Goal: Task Accomplishment & Management: Use online tool/utility

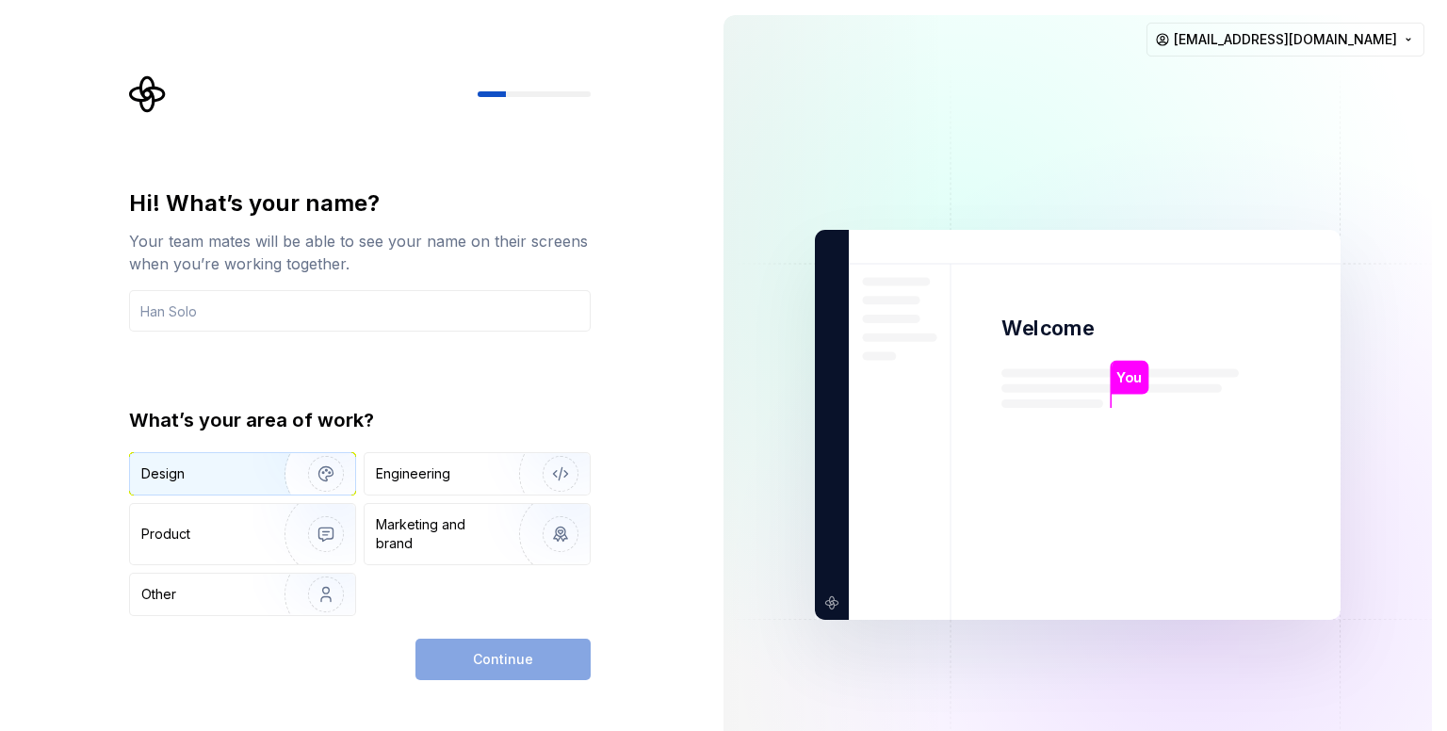
click at [251, 468] on div "Design" at bounding box center [200, 473] width 119 height 19
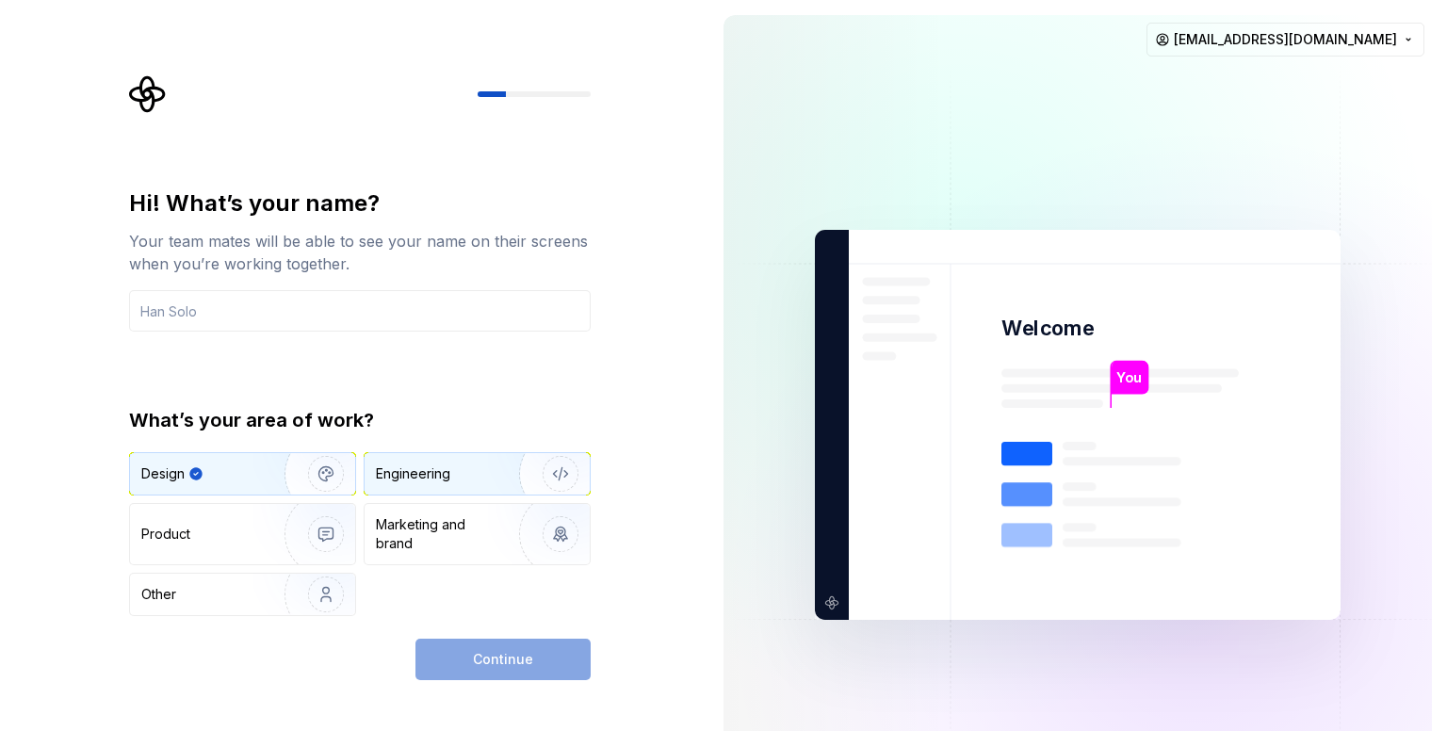
click at [418, 475] on div "Engineering" at bounding box center [413, 473] width 74 height 19
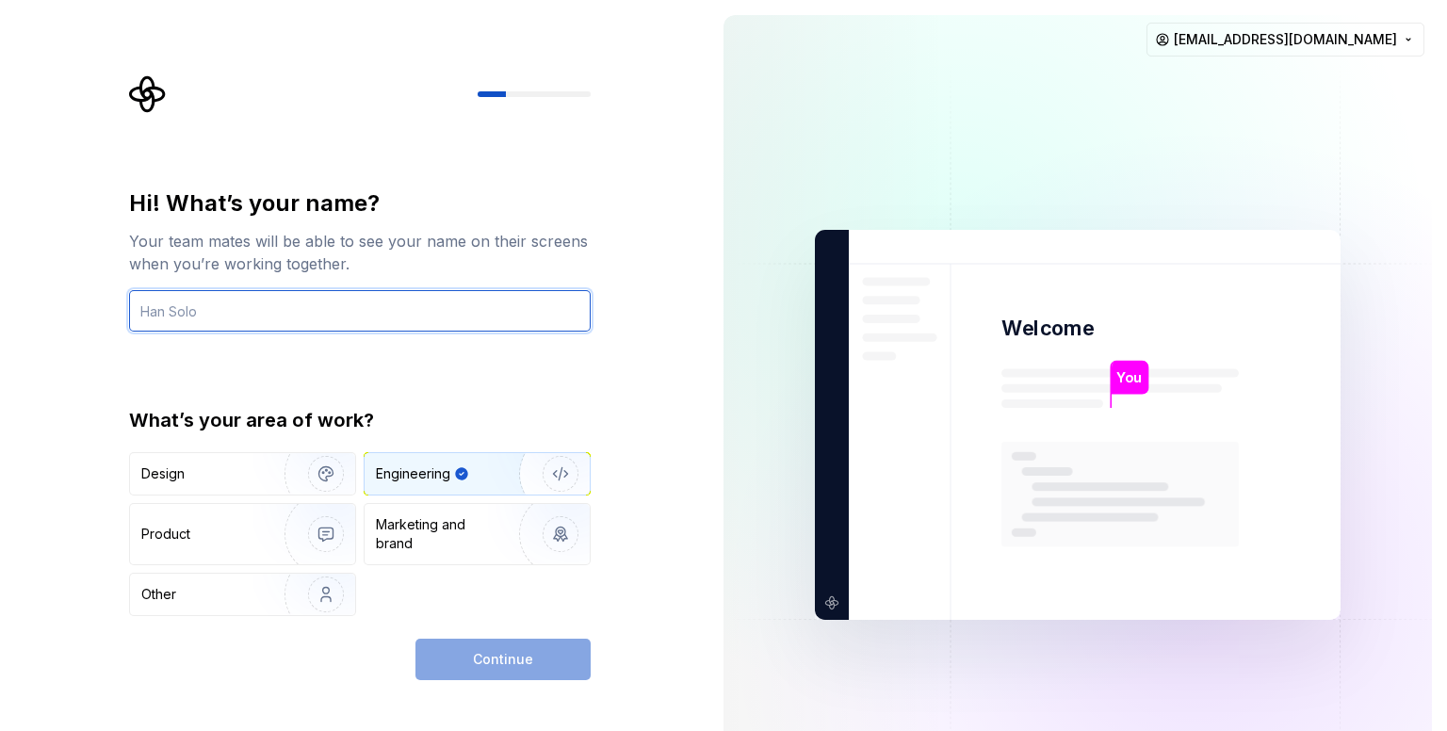
click at [235, 308] on input "text" at bounding box center [360, 310] width 462 height 41
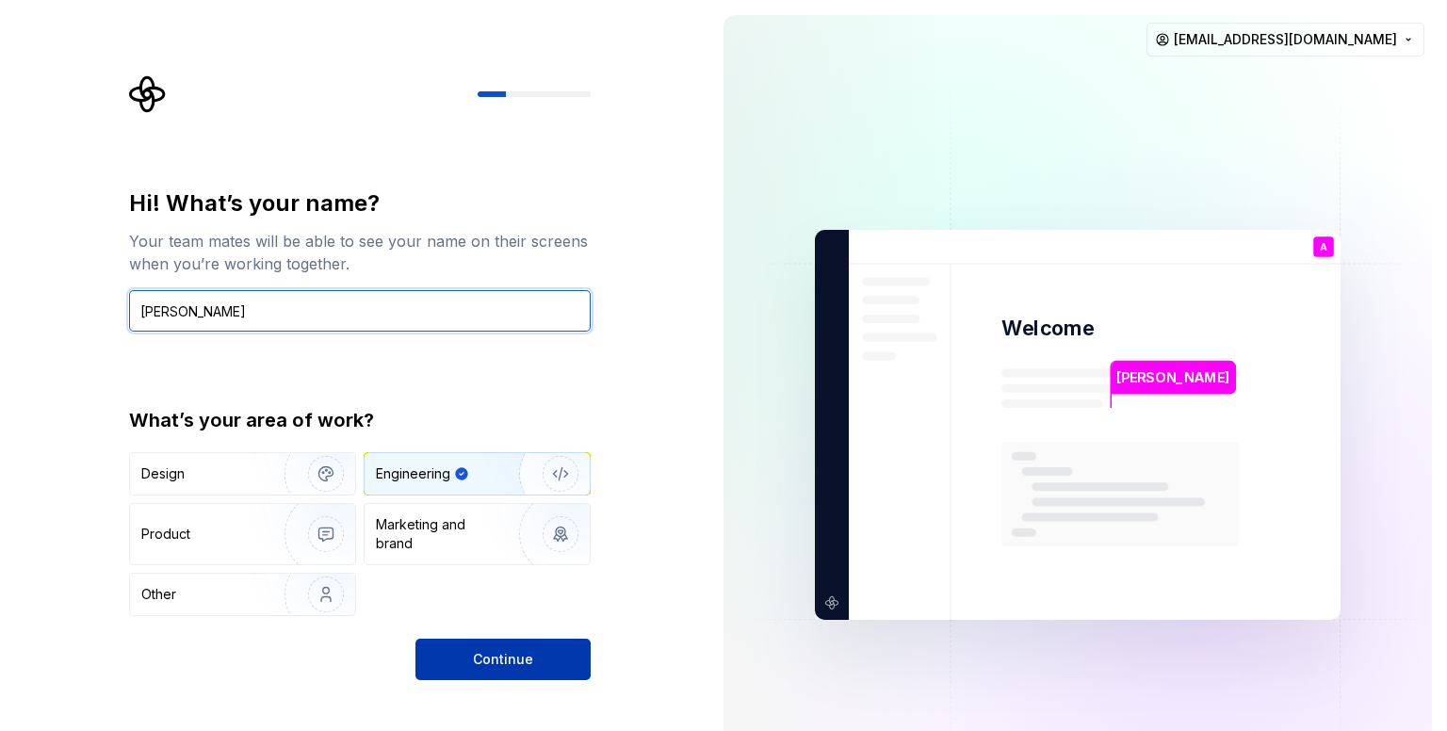
type input "Arjun Acharya"
click at [512, 663] on span "Continue" at bounding box center [503, 659] width 60 height 19
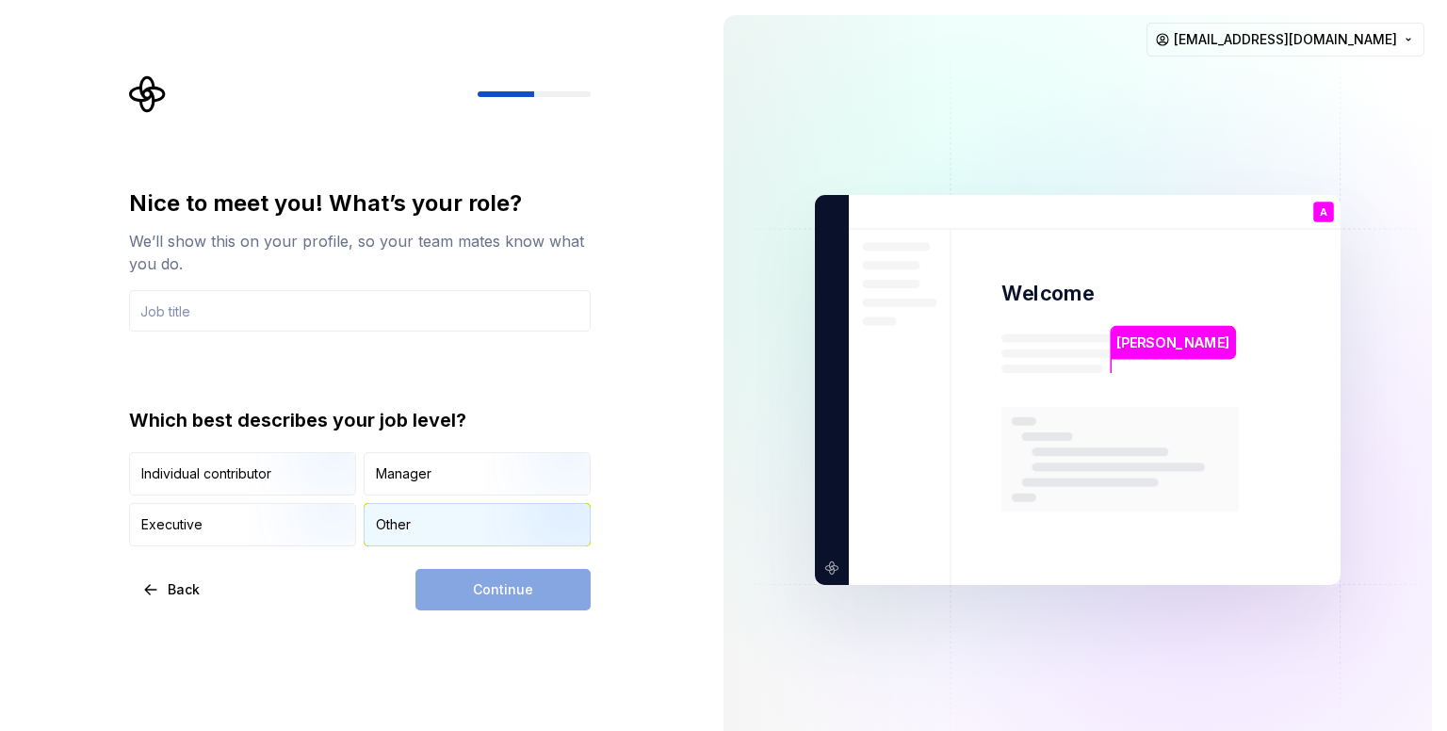
click at [426, 513] on div "Other" at bounding box center [476, 524] width 225 height 41
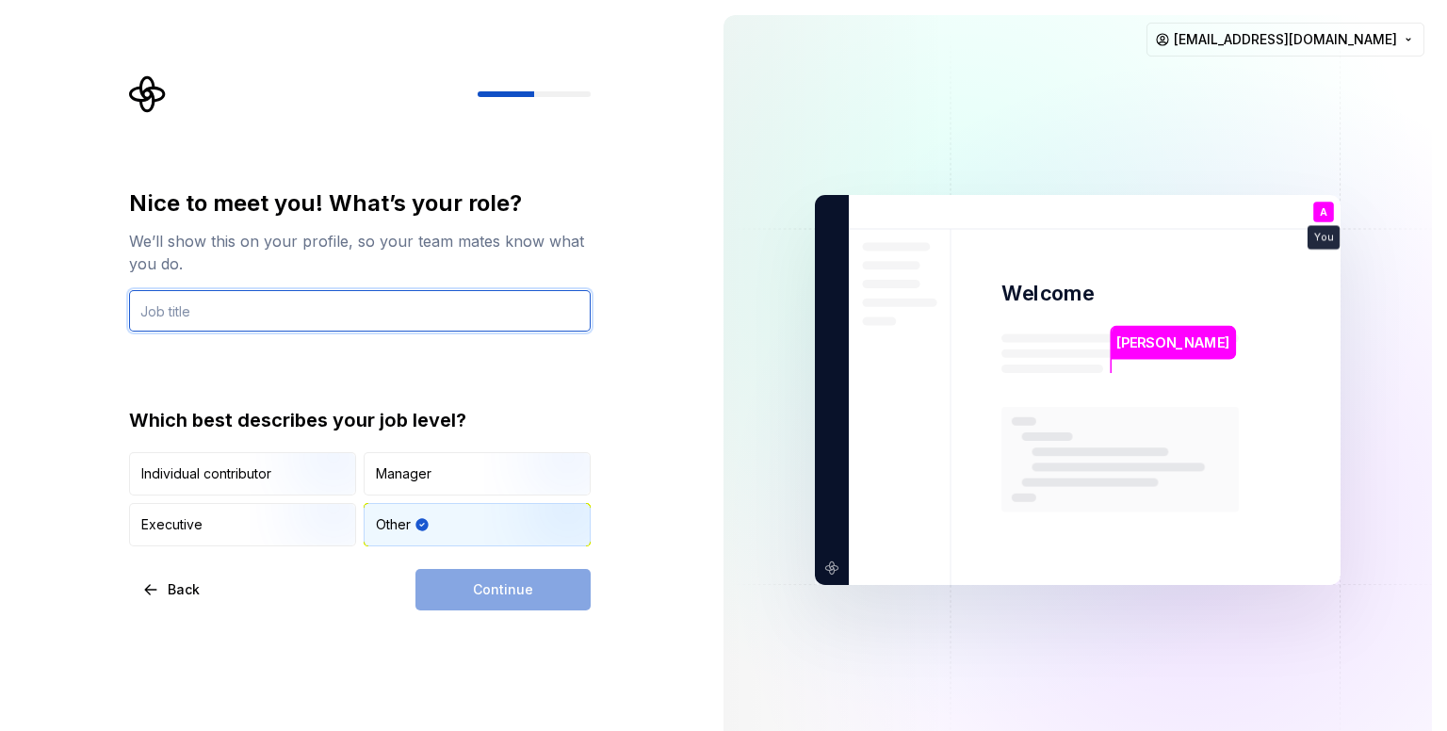
click at [269, 317] on input "text" at bounding box center [360, 310] width 462 height 41
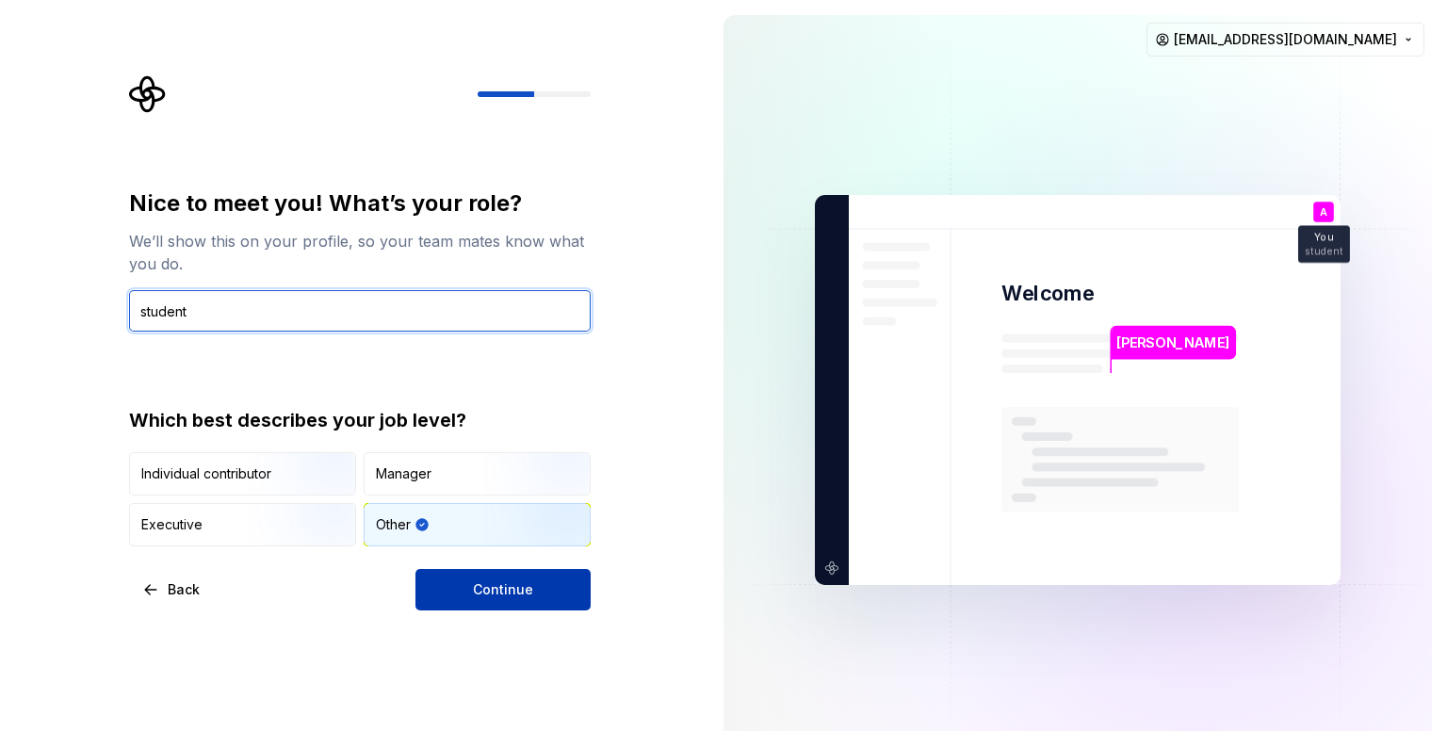
type input "student"
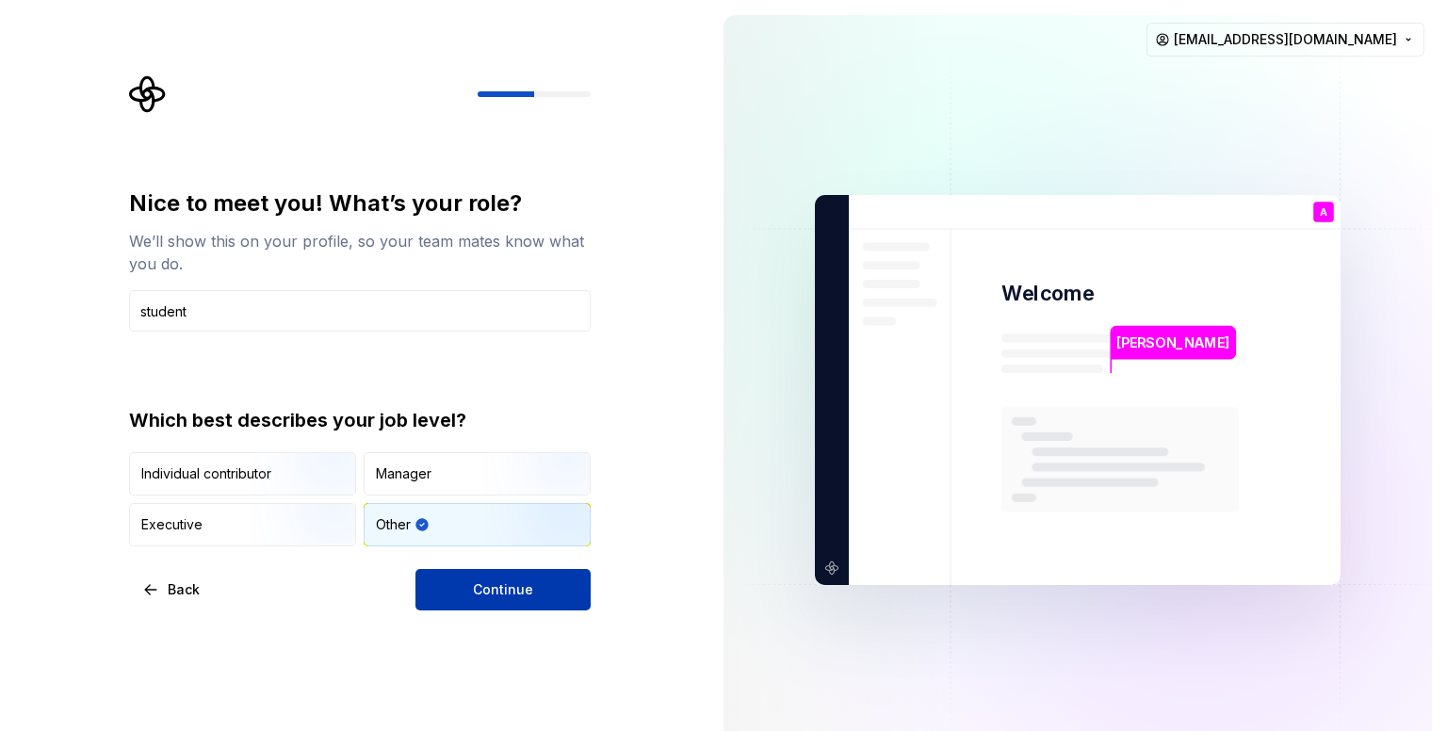
click at [467, 577] on button "Continue" at bounding box center [502, 589] width 175 height 41
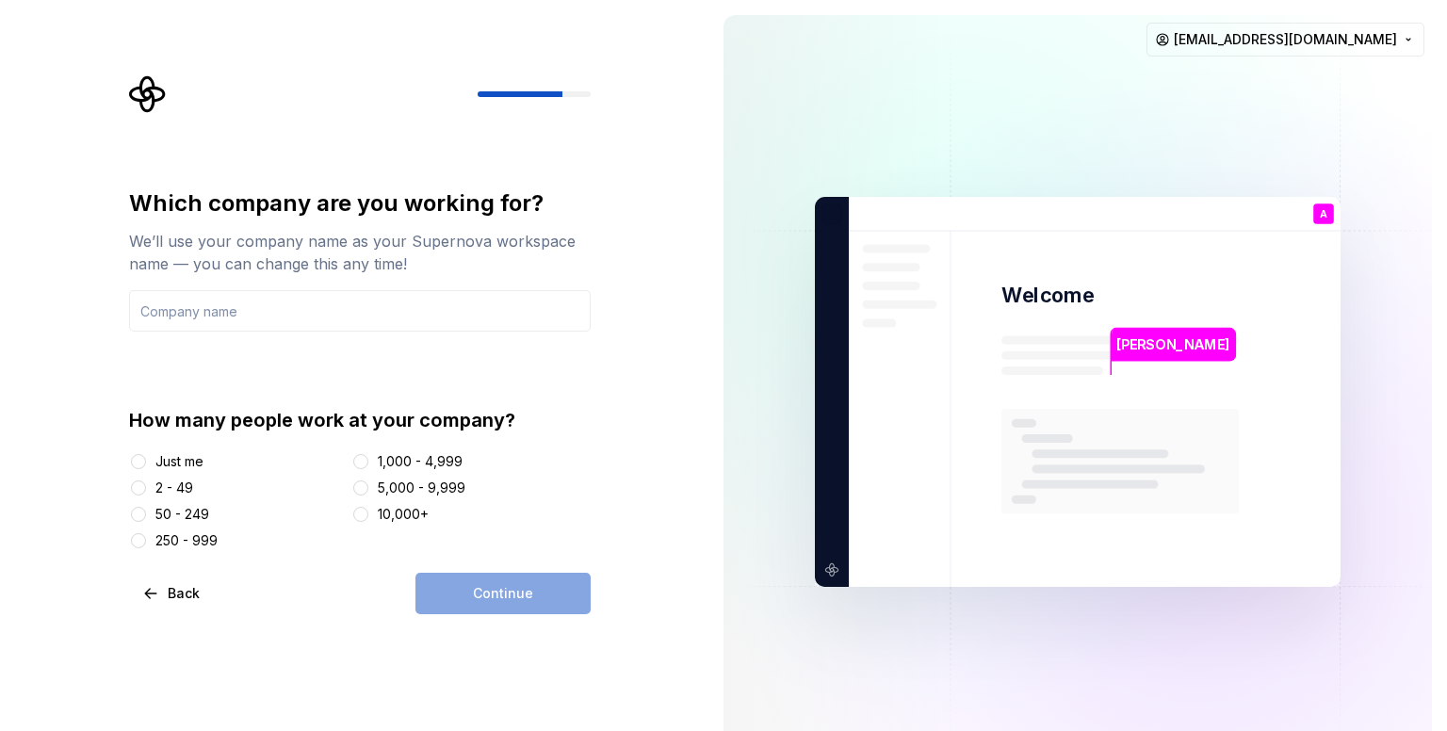
click at [165, 462] on div "Just me" at bounding box center [179, 461] width 48 height 19
click at [146, 462] on button "Just me" at bounding box center [138, 461] width 15 height 15
click at [146, 491] on div at bounding box center [138, 487] width 19 height 19
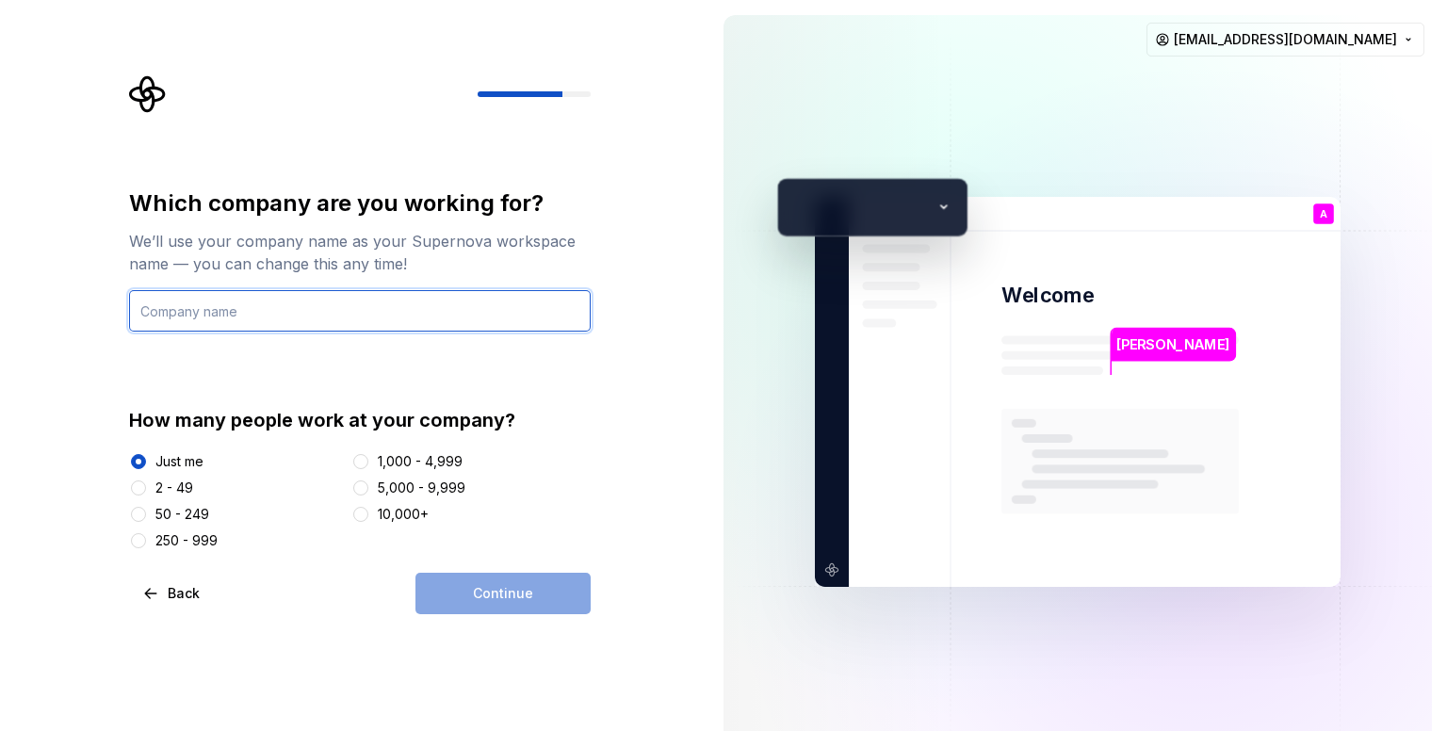
click at [397, 306] on input "text" at bounding box center [360, 310] width 462 height 41
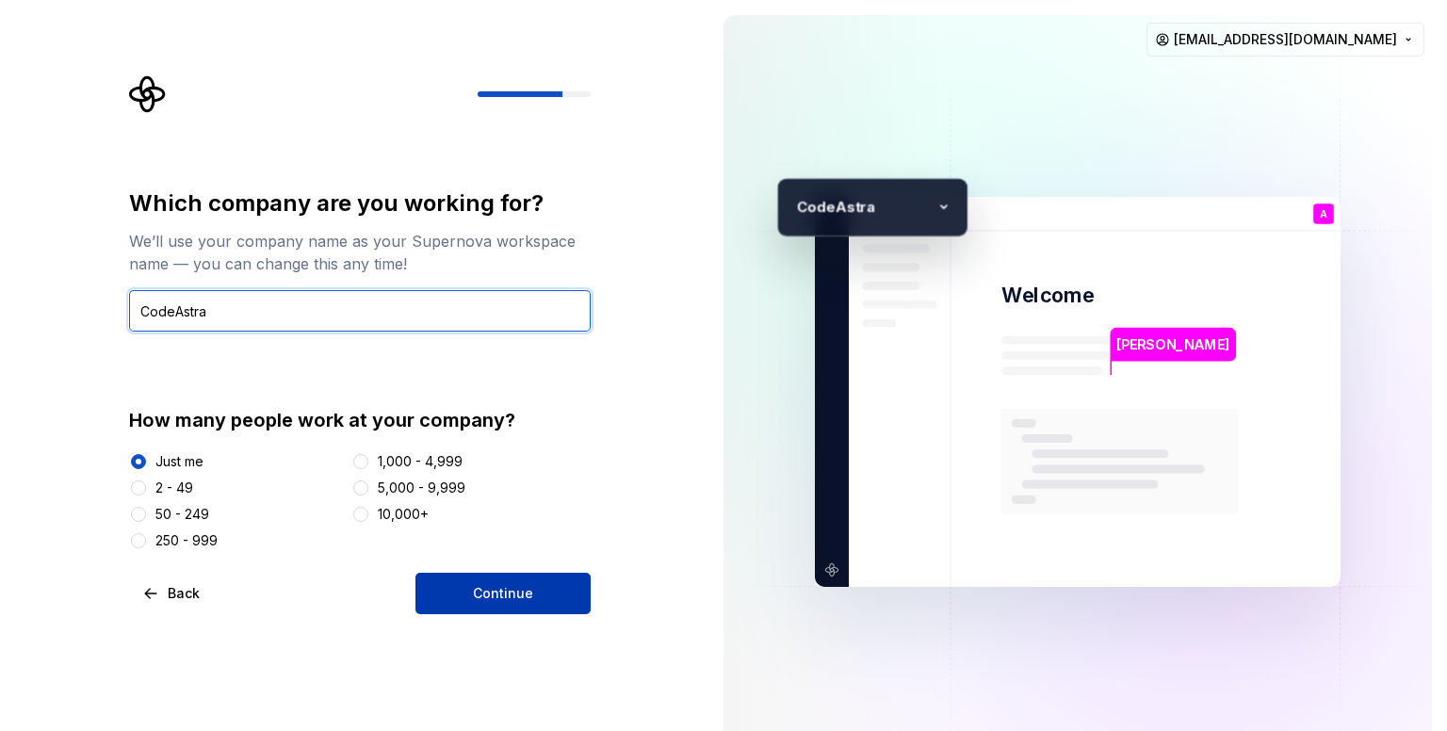
type input "CodeAstra"
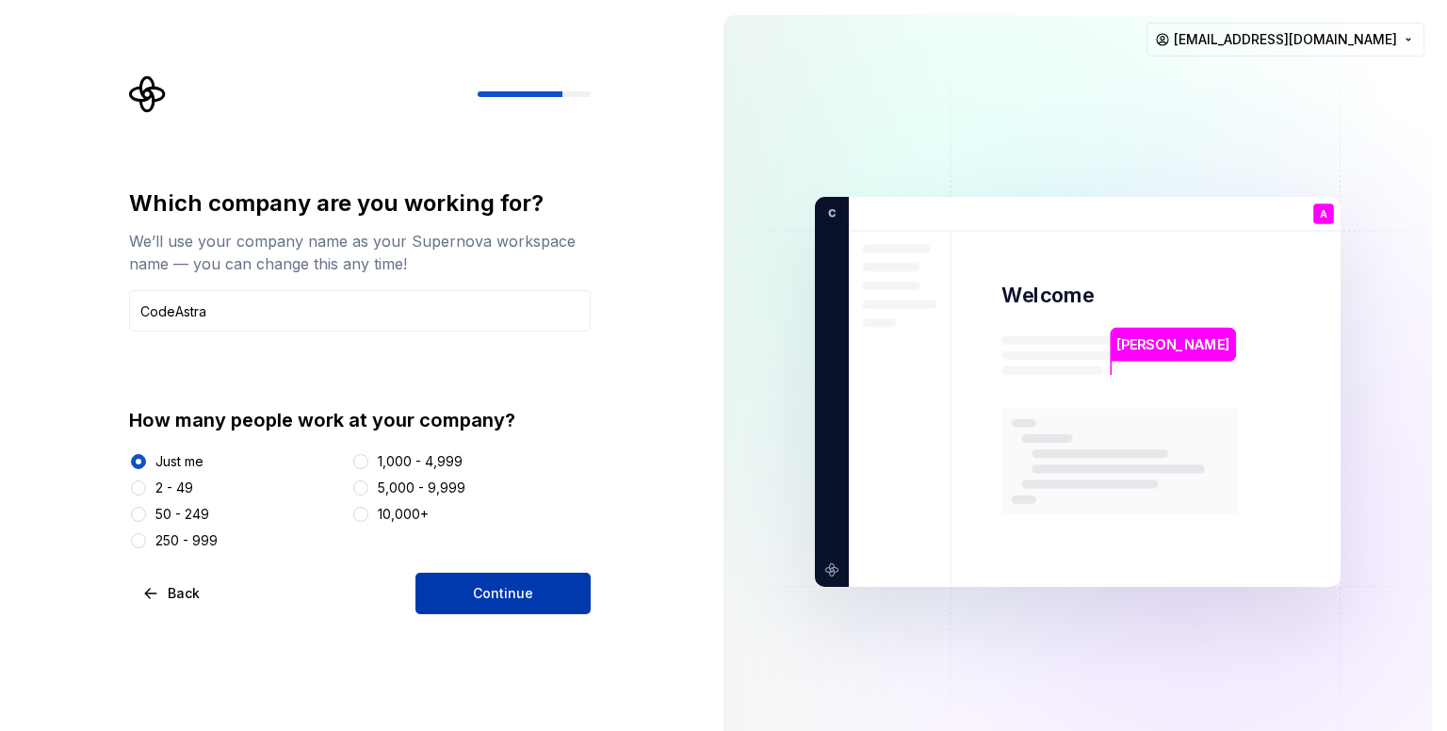
click at [483, 589] on span "Continue" at bounding box center [503, 593] width 60 height 19
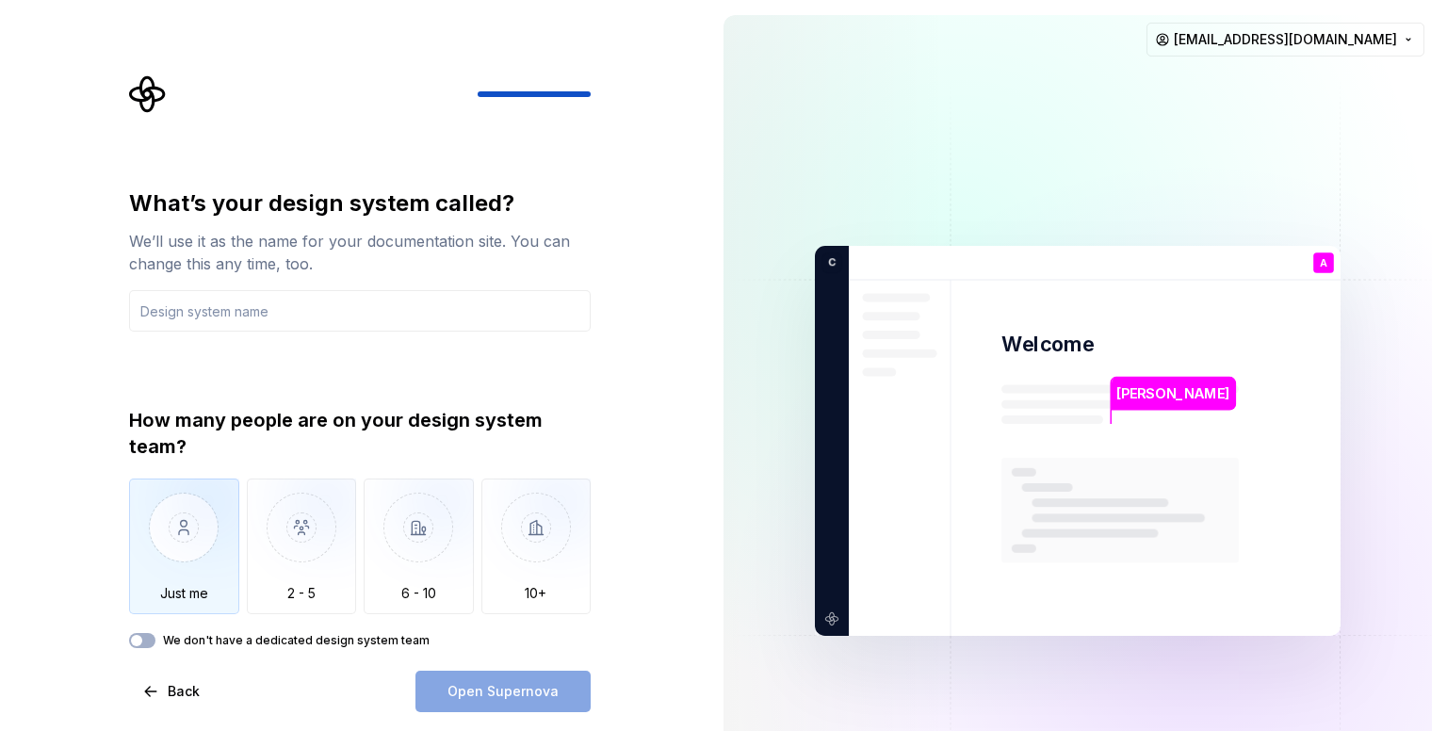
click at [198, 533] on img "button" at bounding box center [184, 541] width 110 height 126
click at [143, 640] on icon "button" at bounding box center [136, 640] width 15 height 11
click at [154, 638] on button "We don't have a dedicated design system team" at bounding box center [142, 640] width 26 height 15
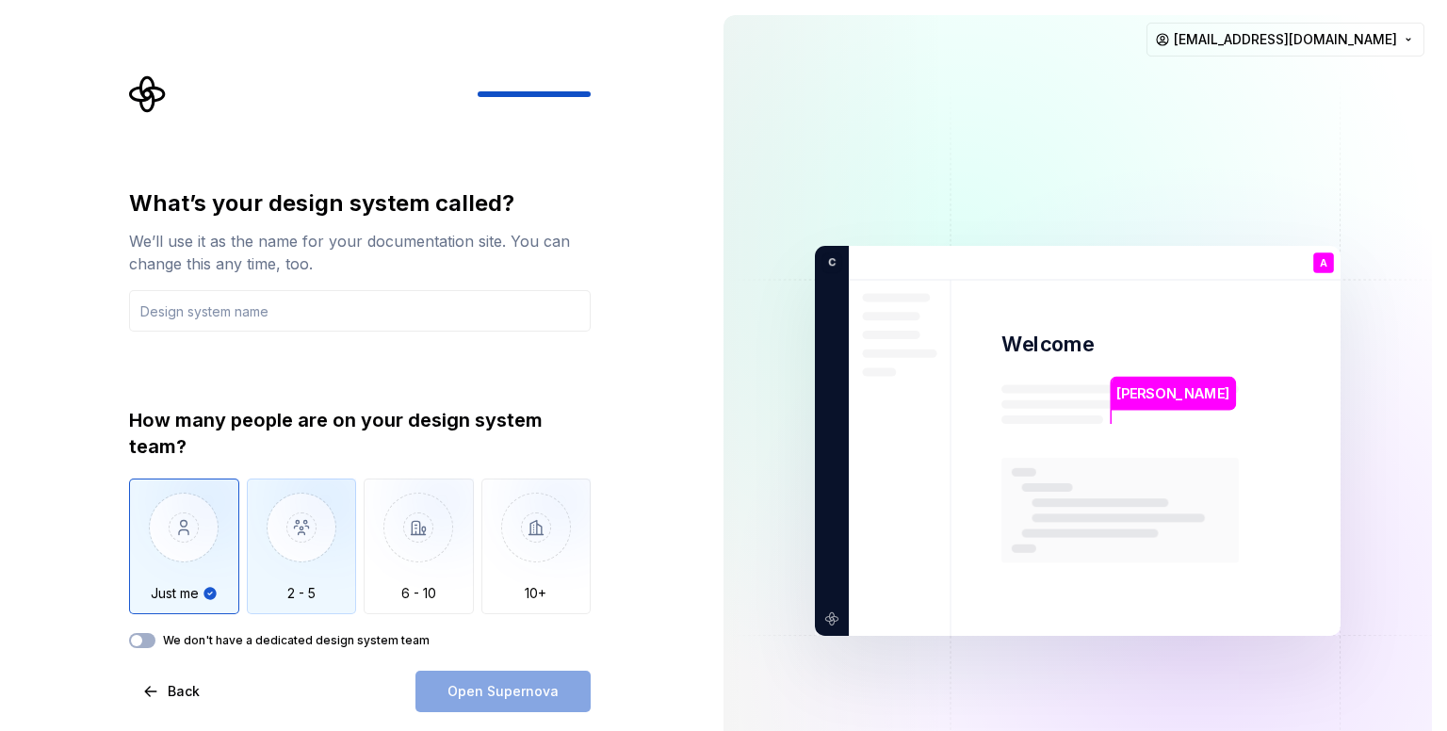
click at [320, 507] on img "button" at bounding box center [302, 541] width 110 height 126
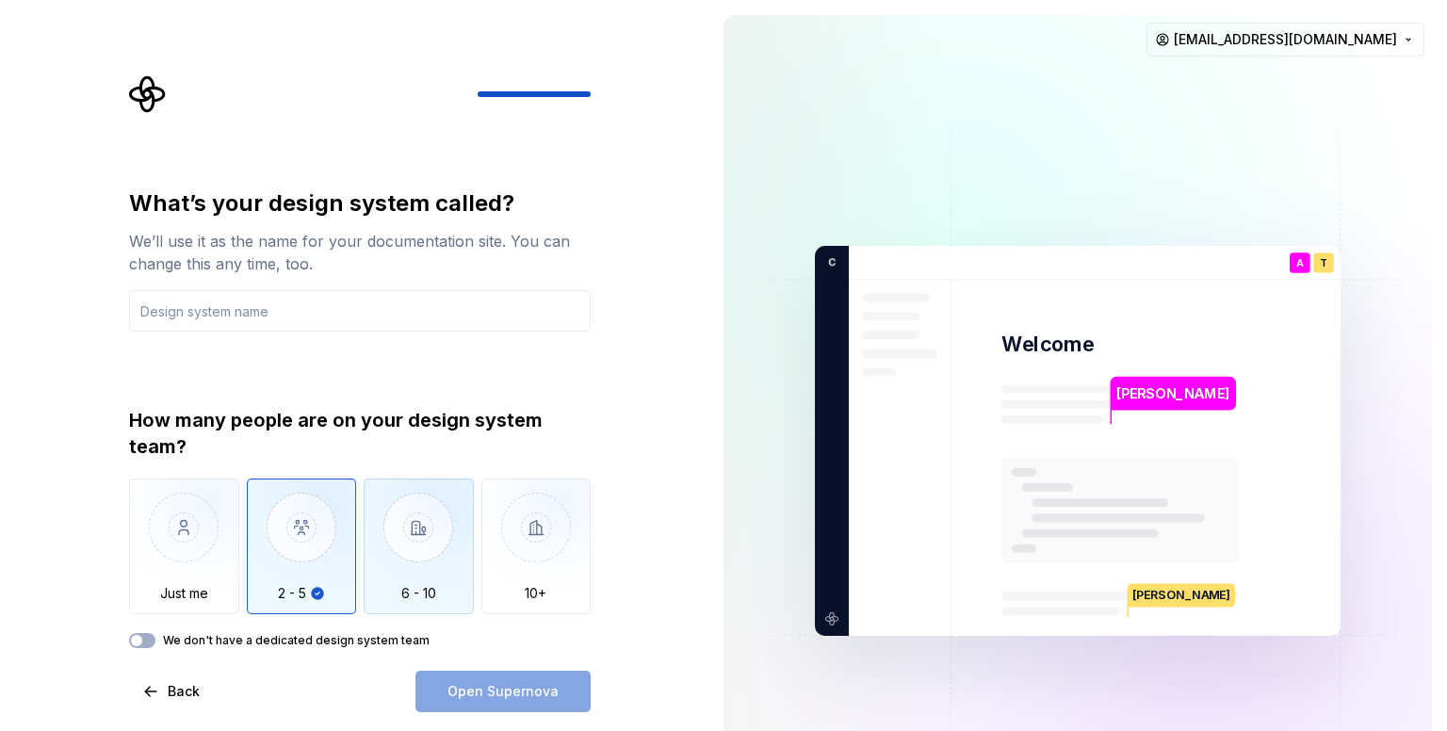
click at [381, 518] on img "button" at bounding box center [419, 541] width 110 height 126
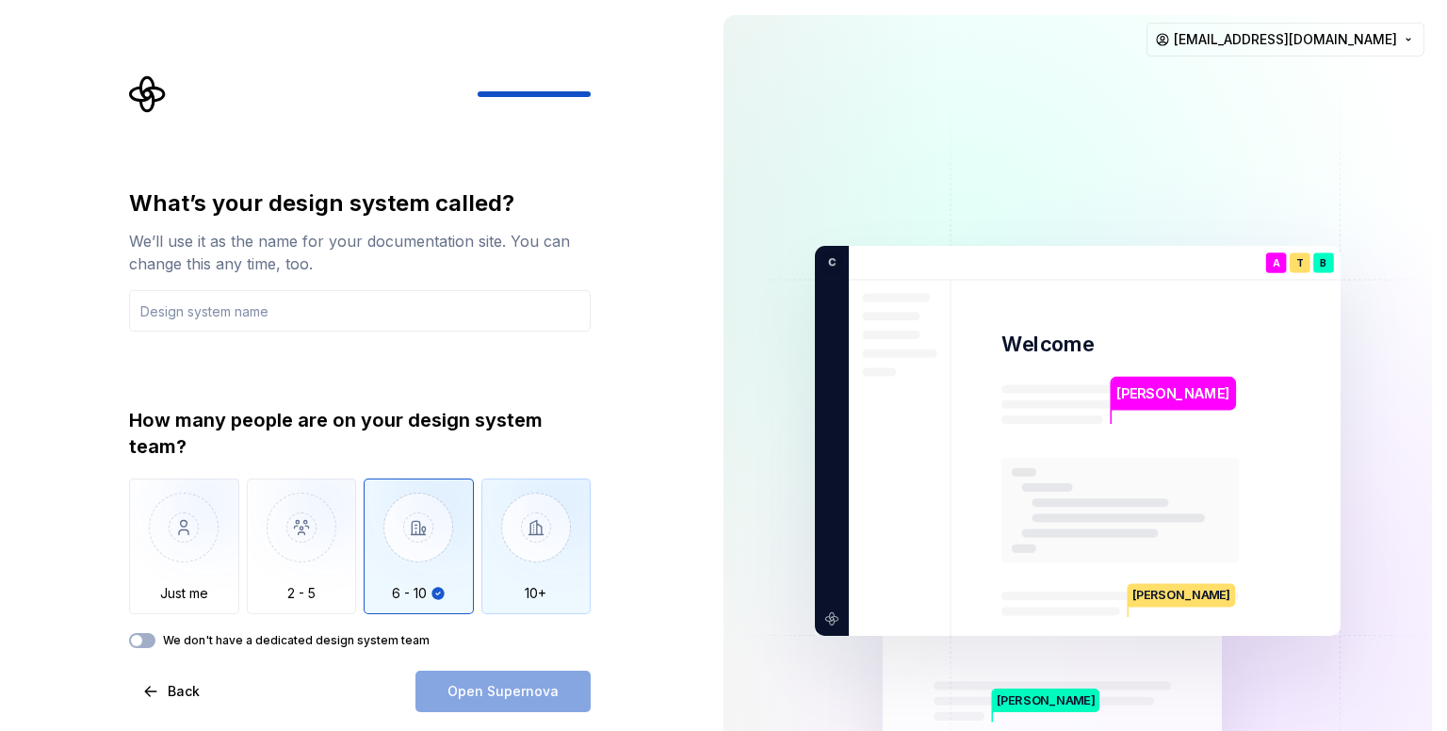
click at [494, 529] on img "button" at bounding box center [536, 541] width 110 height 126
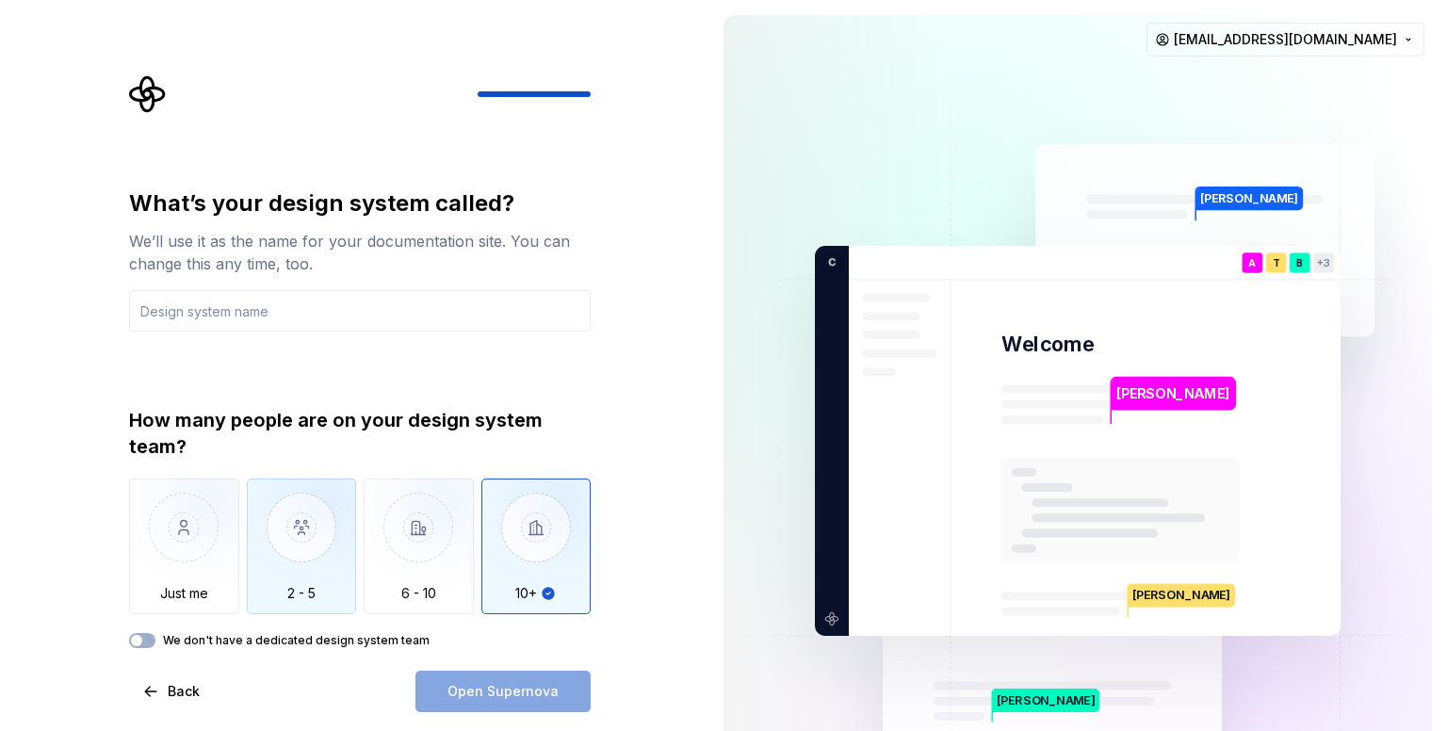
click at [311, 558] on img "button" at bounding box center [302, 541] width 110 height 126
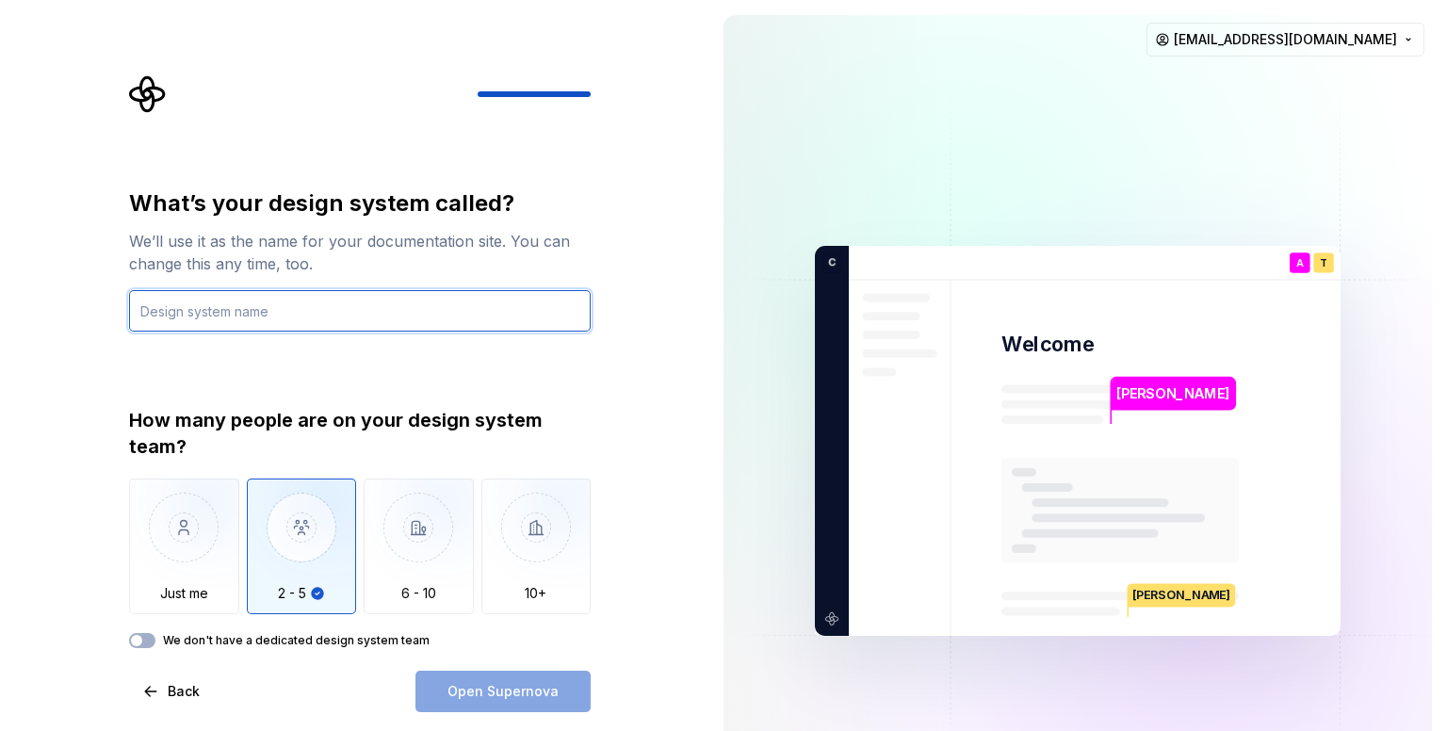
click at [417, 310] on input "text" at bounding box center [360, 310] width 462 height 41
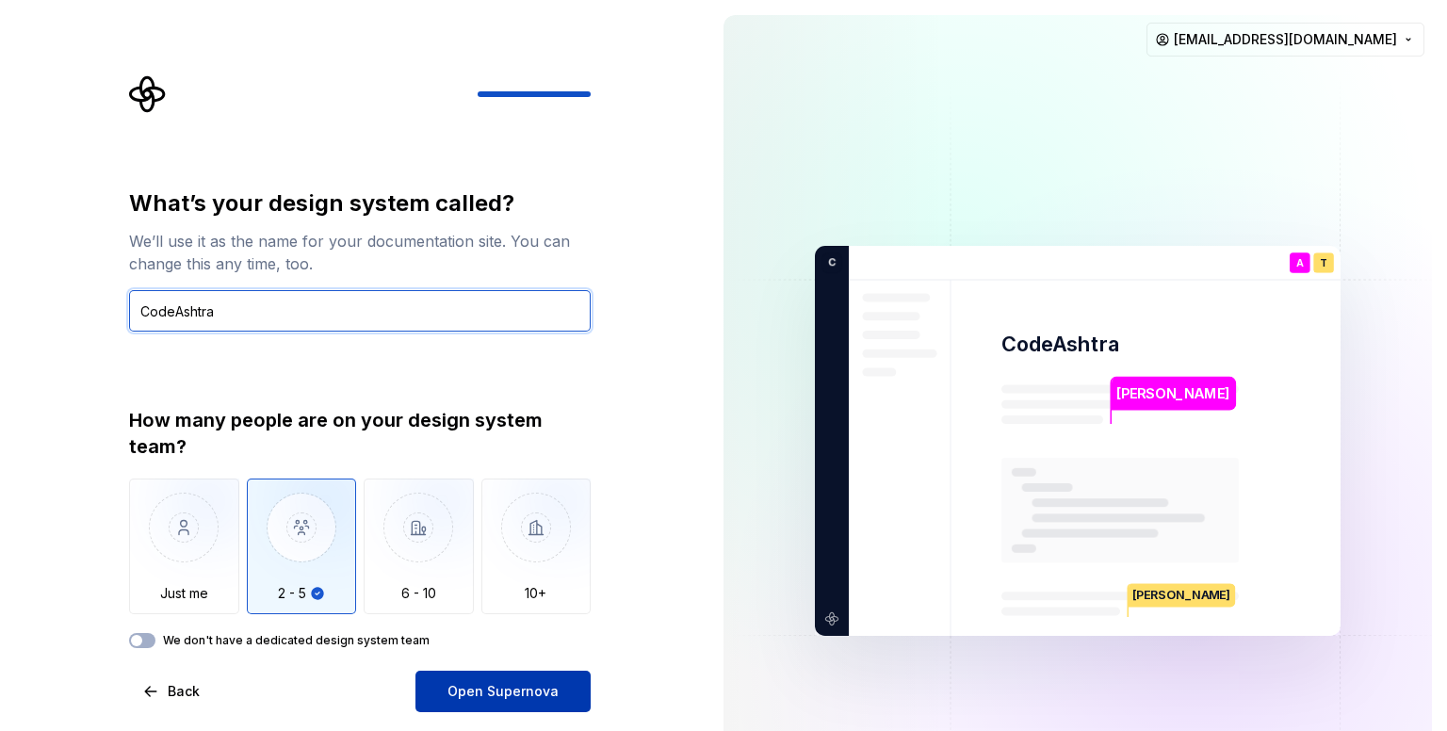
type input "CodeAshtra"
click at [517, 696] on span "Open Supernova" at bounding box center [502, 691] width 111 height 19
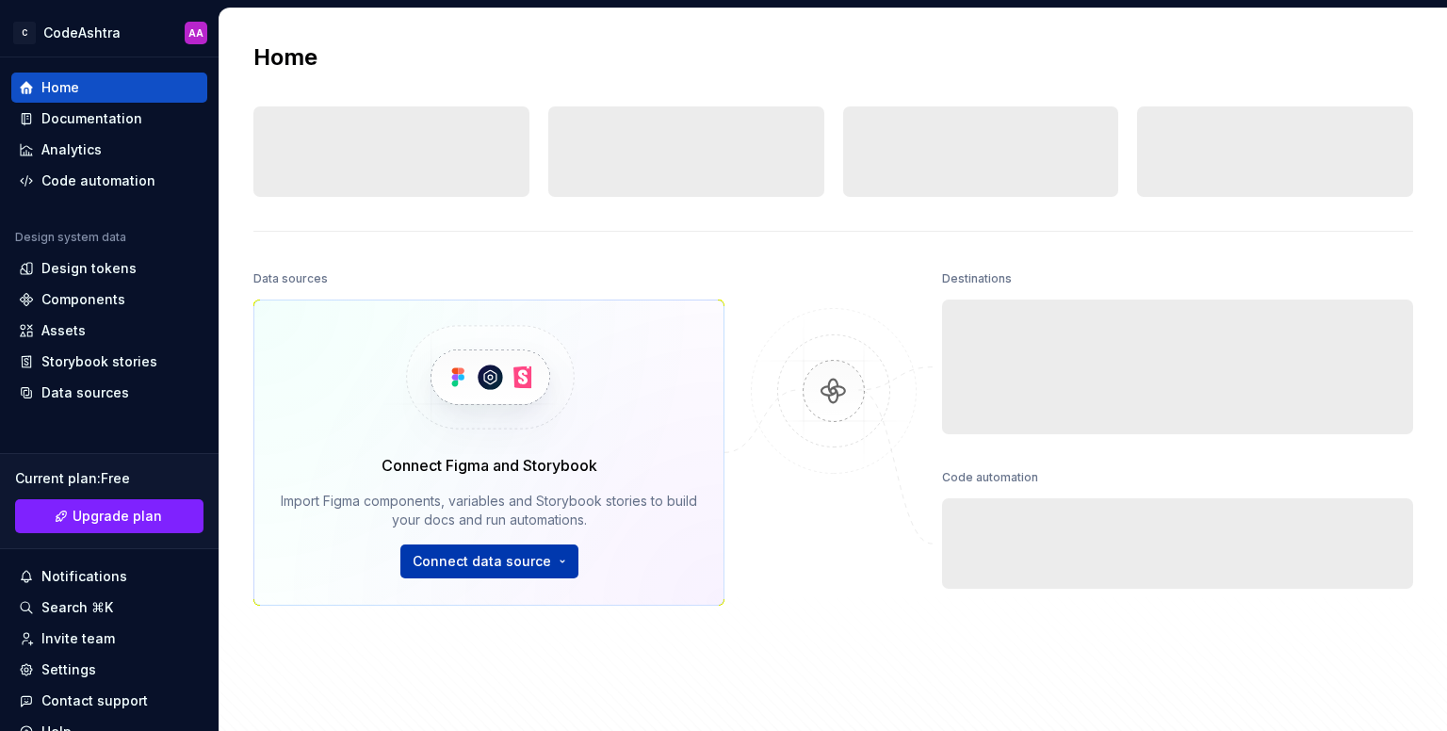
click at [558, 559] on button "Connect data source" at bounding box center [489, 561] width 178 height 34
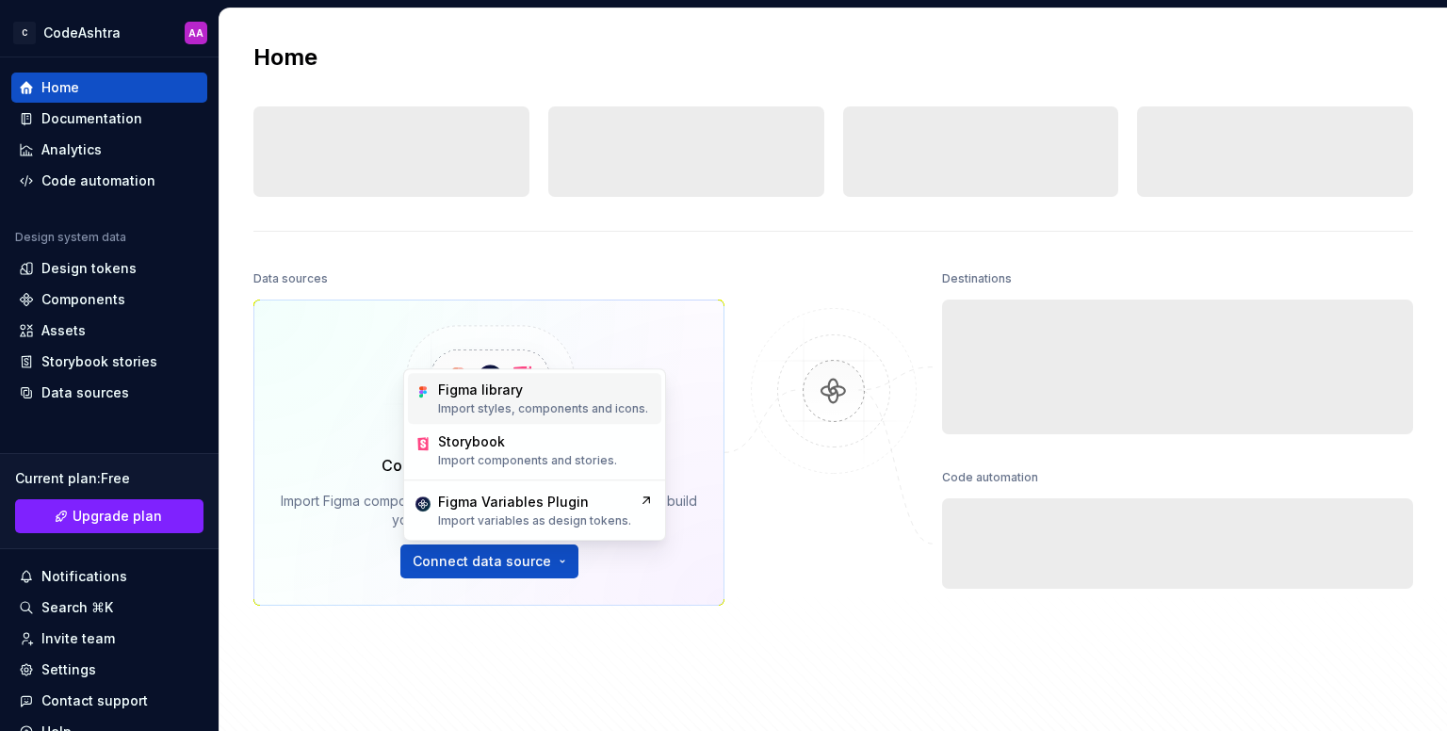
click at [573, 405] on p "Import styles, components and icons." at bounding box center [543, 408] width 210 height 15
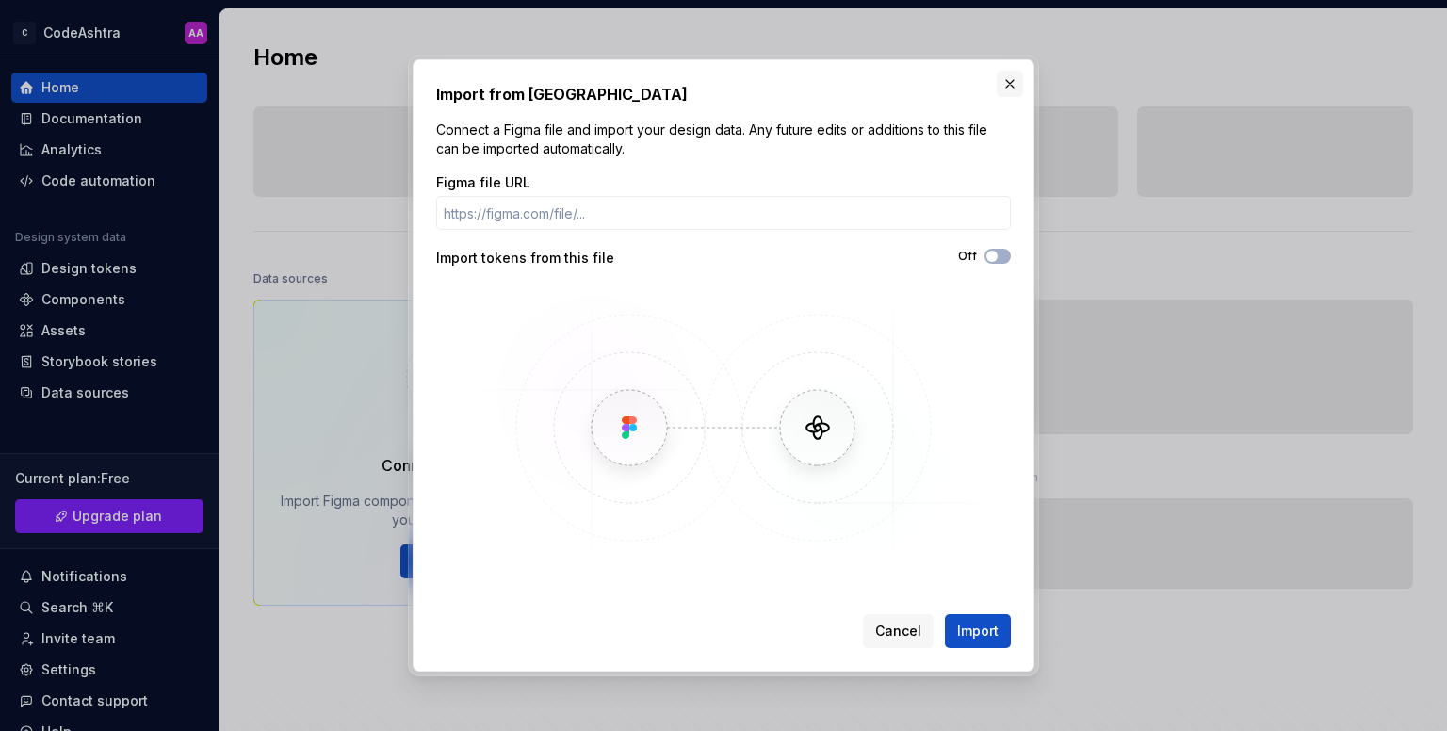
click at [1014, 85] on button "button" at bounding box center [1009, 84] width 26 height 26
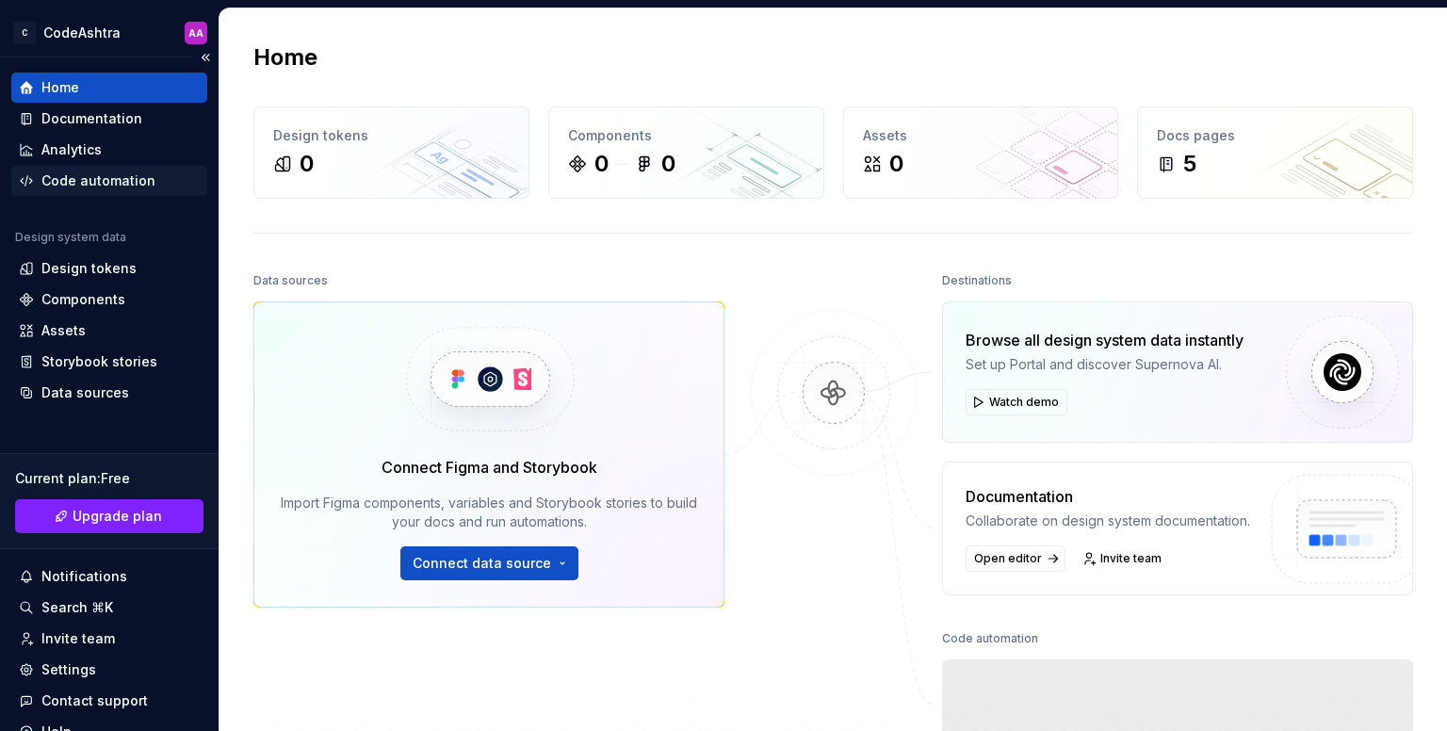
click at [151, 176] on div "Code automation" at bounding box center [109, 180] width 181 height 19
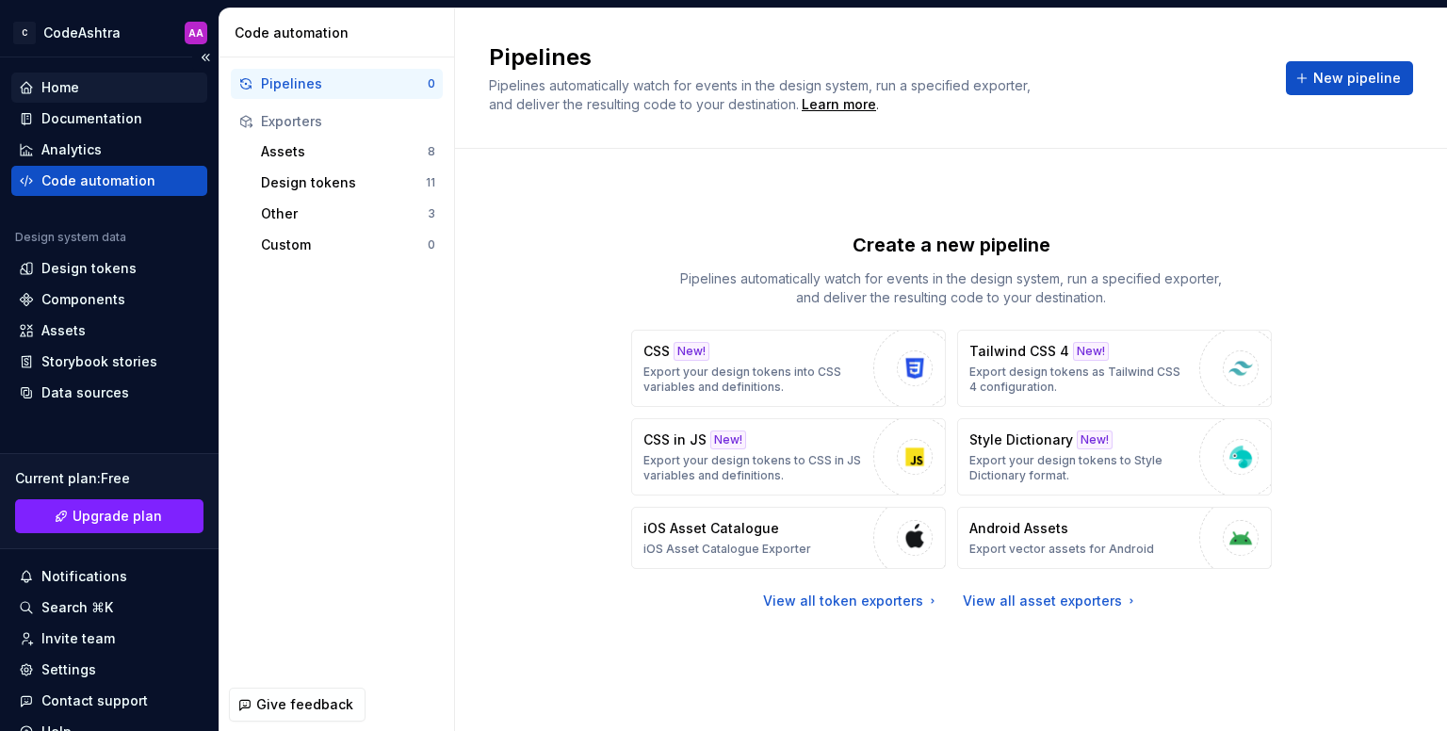
click at [105, 85] on div "Home" at bounding box center [109, 87] width 181 height 19
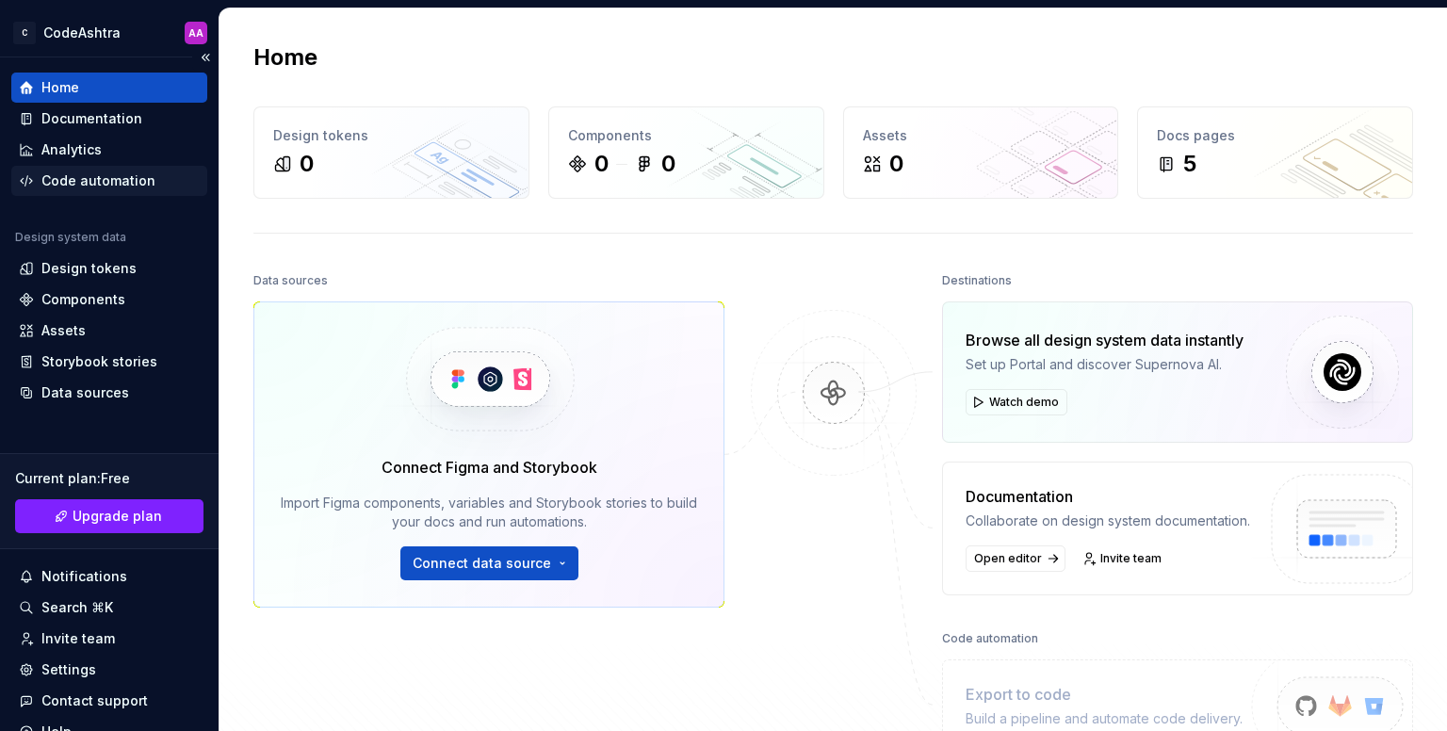
click at [125, 174] on div "Code automation" at bounding box center [98, 180] width 114 height 19
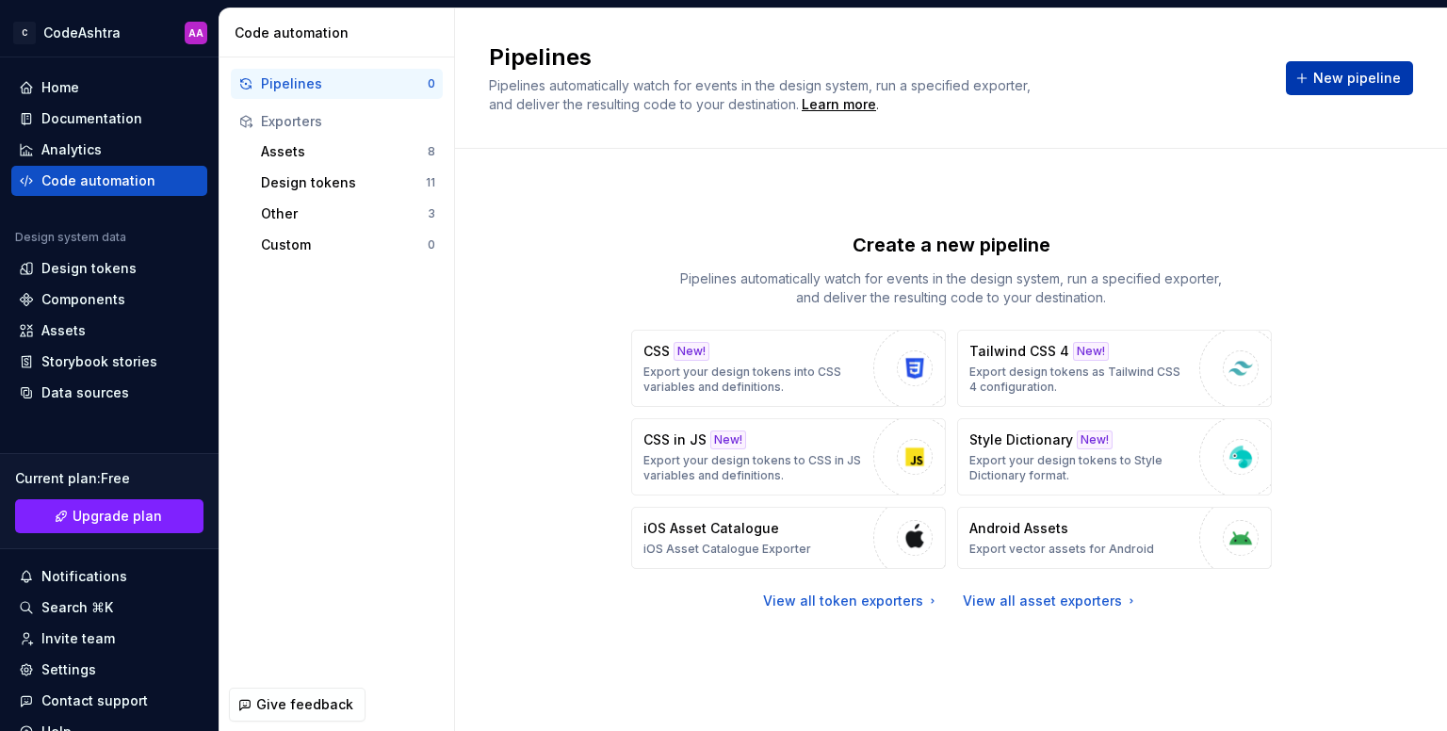
click at [1351, 89] on button "New pipeline" at bounding box center [1349, 78] width 127 height 34
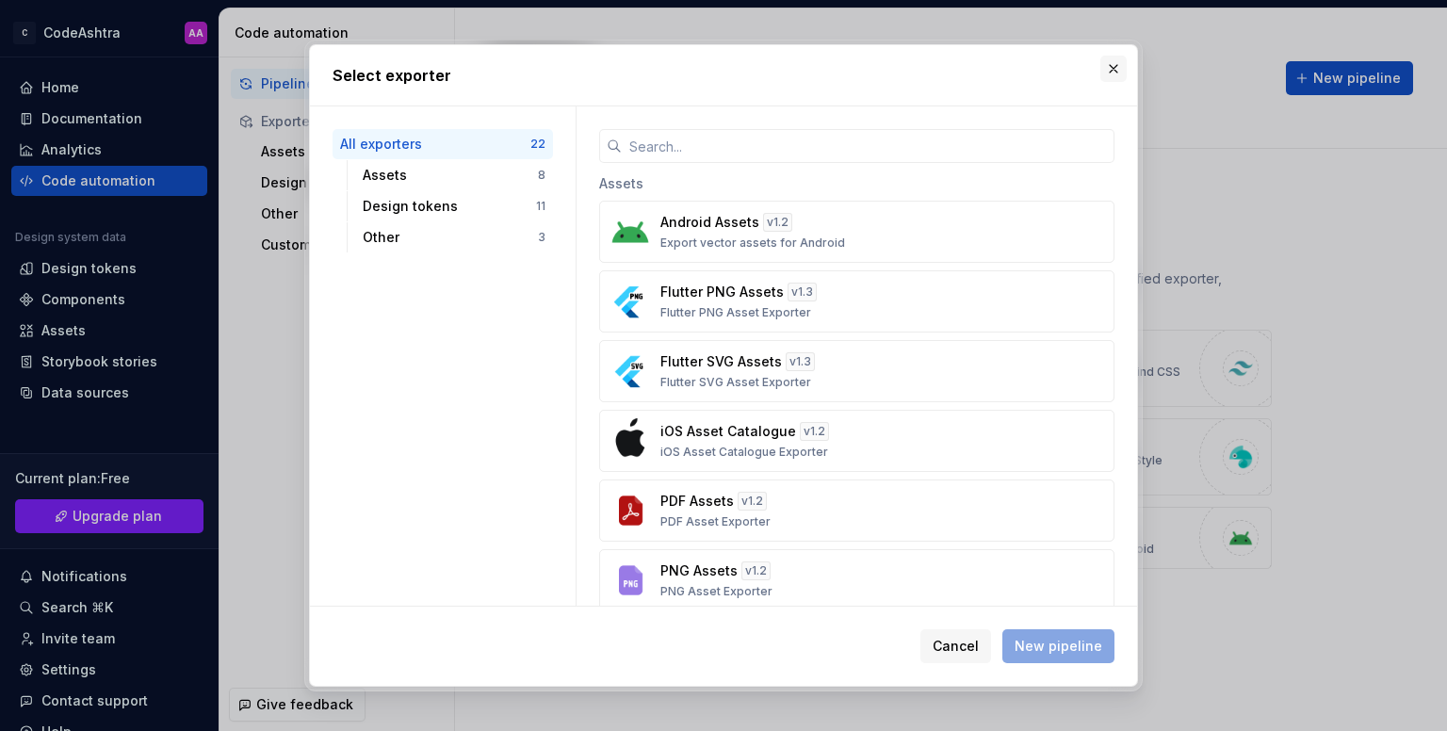
click at [1117, 72] on button "button" at bounding box center [1113, 69] width 26 height 26
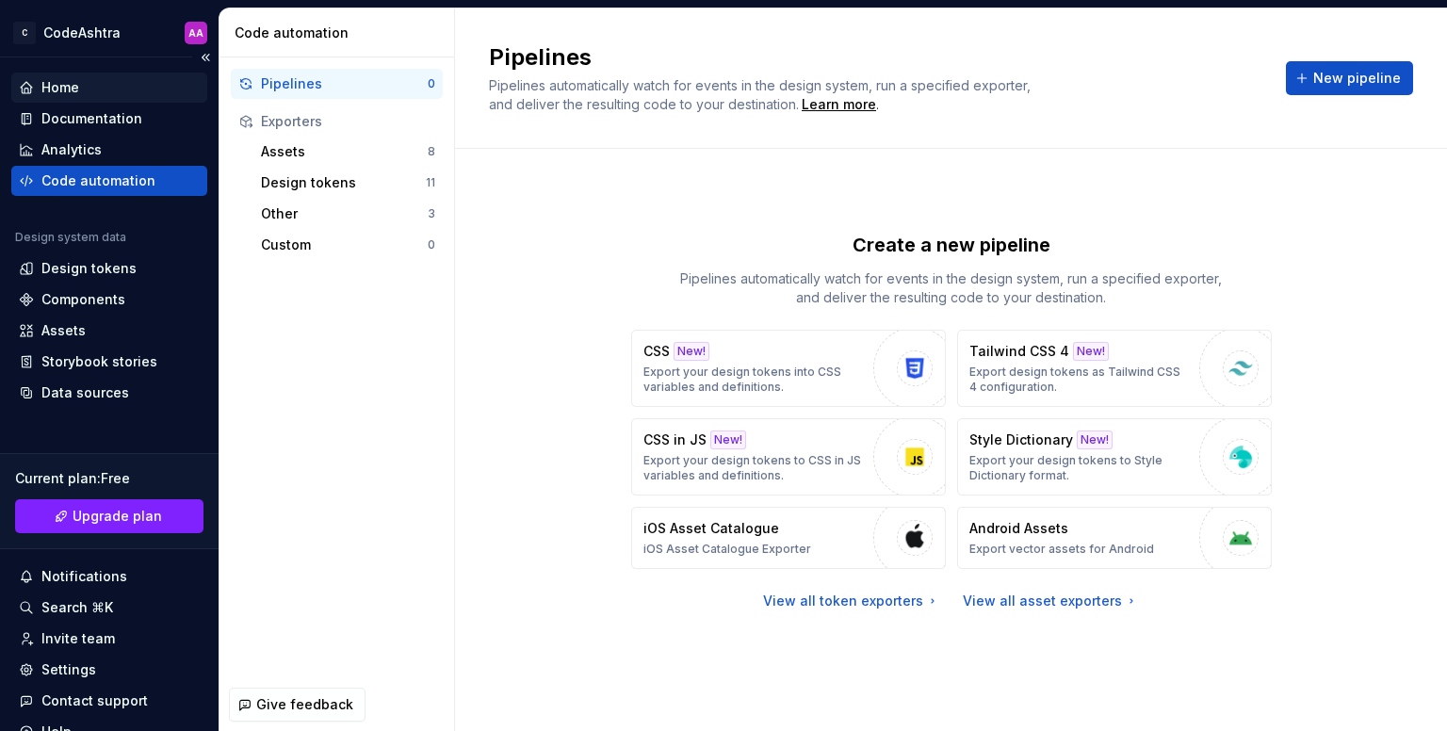
click at [139, 84] on div "Home" at bounding box center [109, 87] width 181 height 19
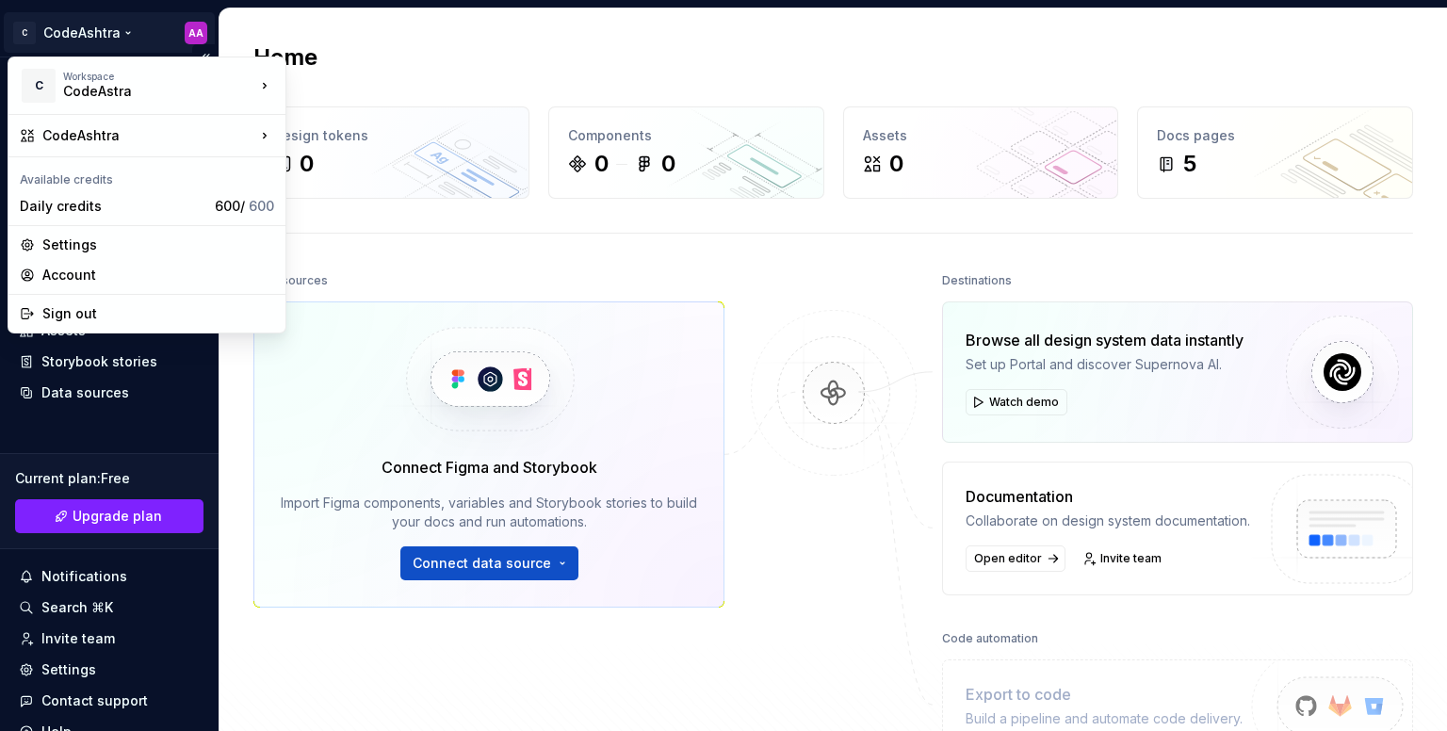
click at [79, 21] on html "C CodeAshtra AA Home Documentation Analytics Code automation Design system data…" at bounding box center [723, 365] width 1447 height 731
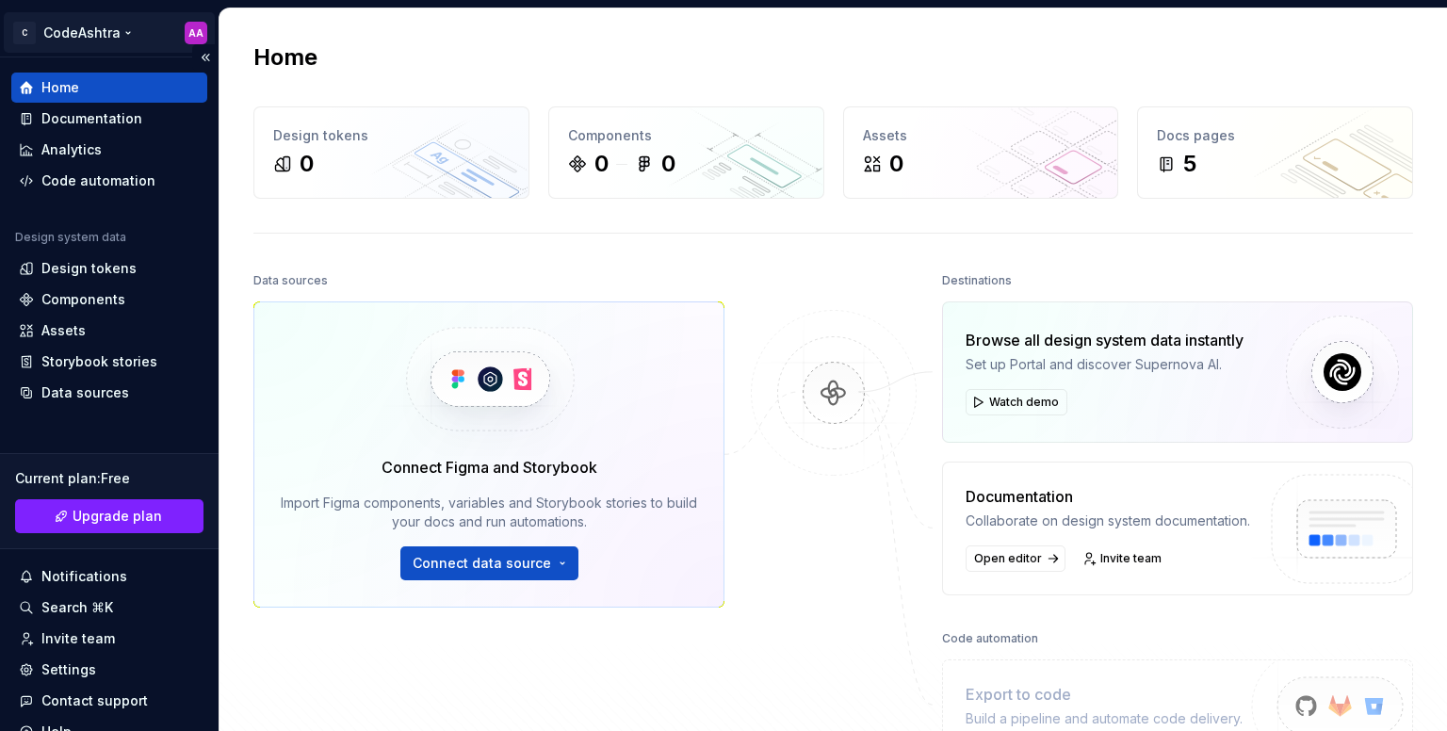
click at [79, 21] on html "C CodeAshtra AA Home Documentation Analytics Code automation Design system data…" at bounding box center [723, 365] width 1447 height 731
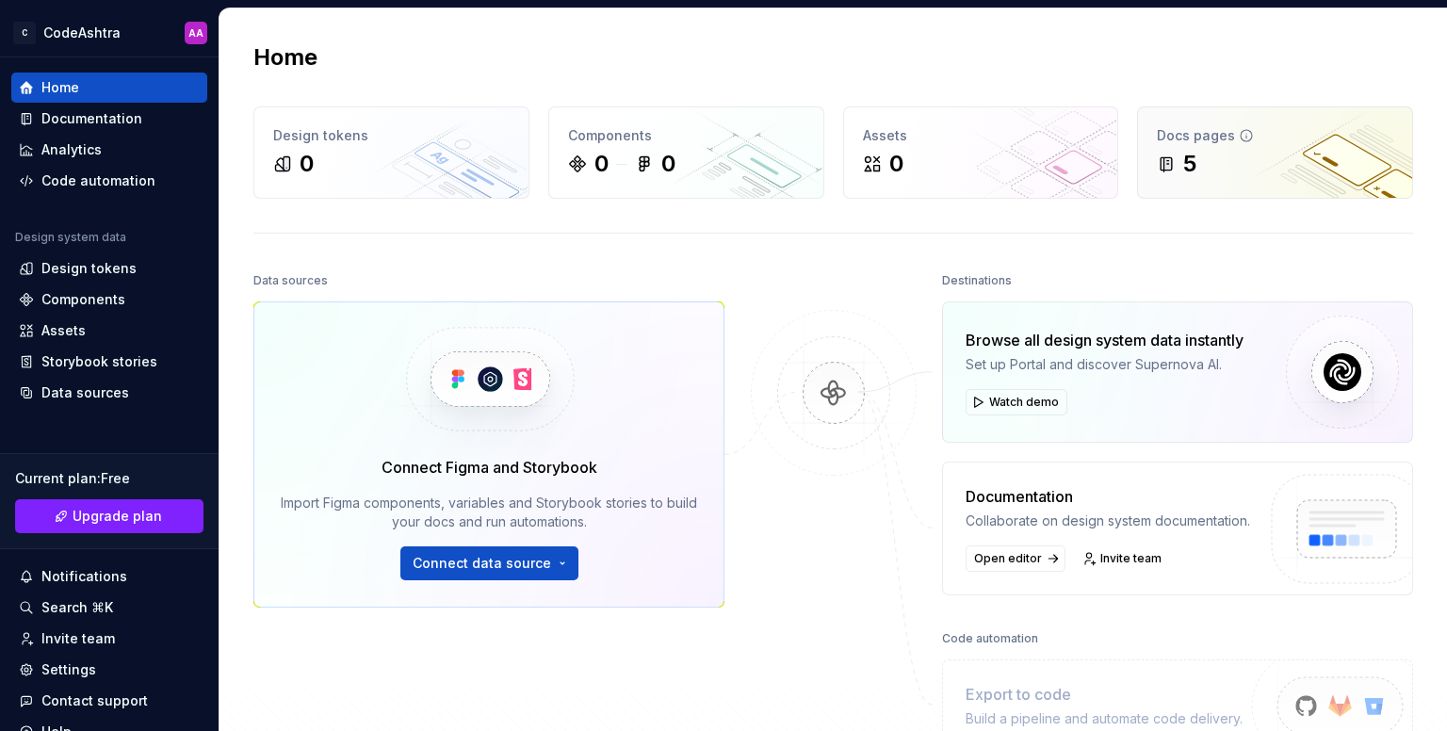
click at [1258, 172] on div "5" at bounding box center [1275, 164] width 236 height 30
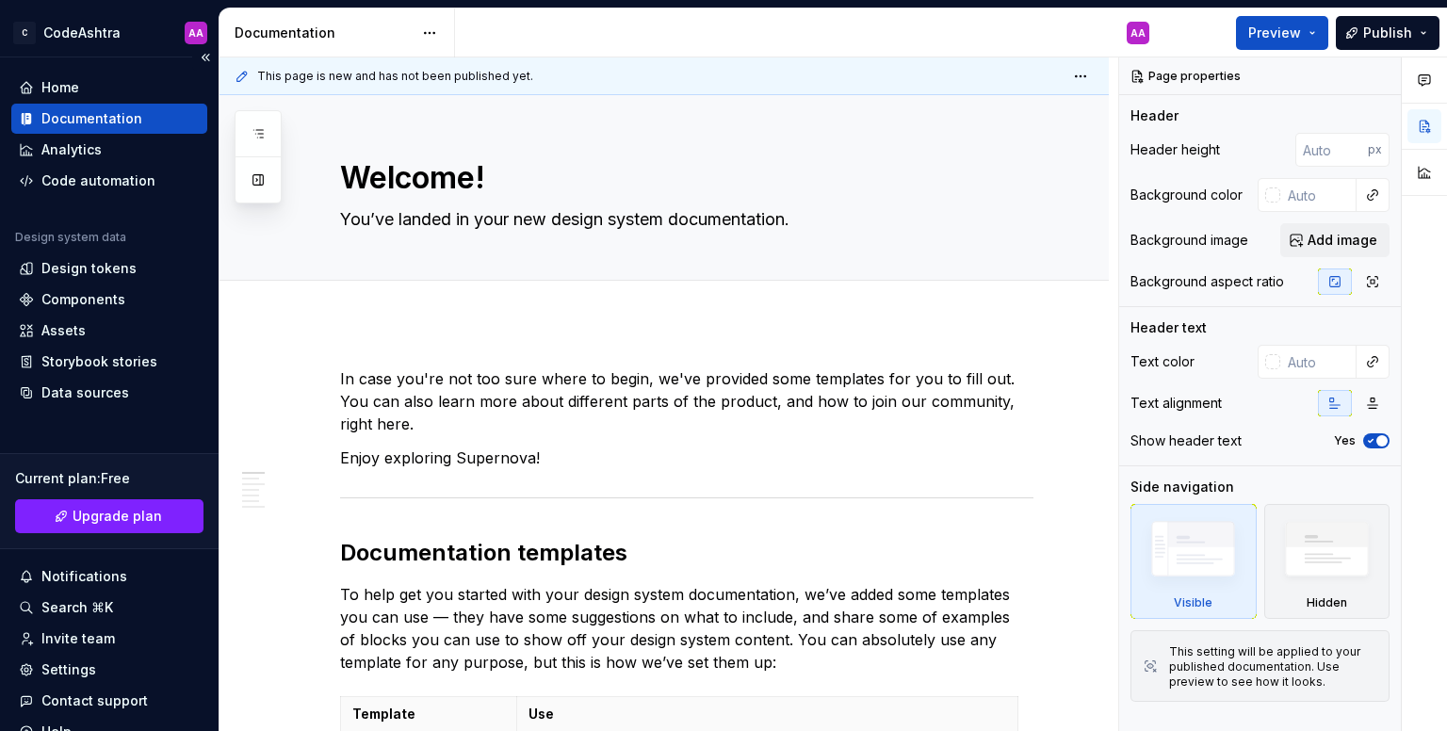
type textarea "*"
click at [113, 88] on div "Home" at bounding box center [109, 87] width 181 height 19
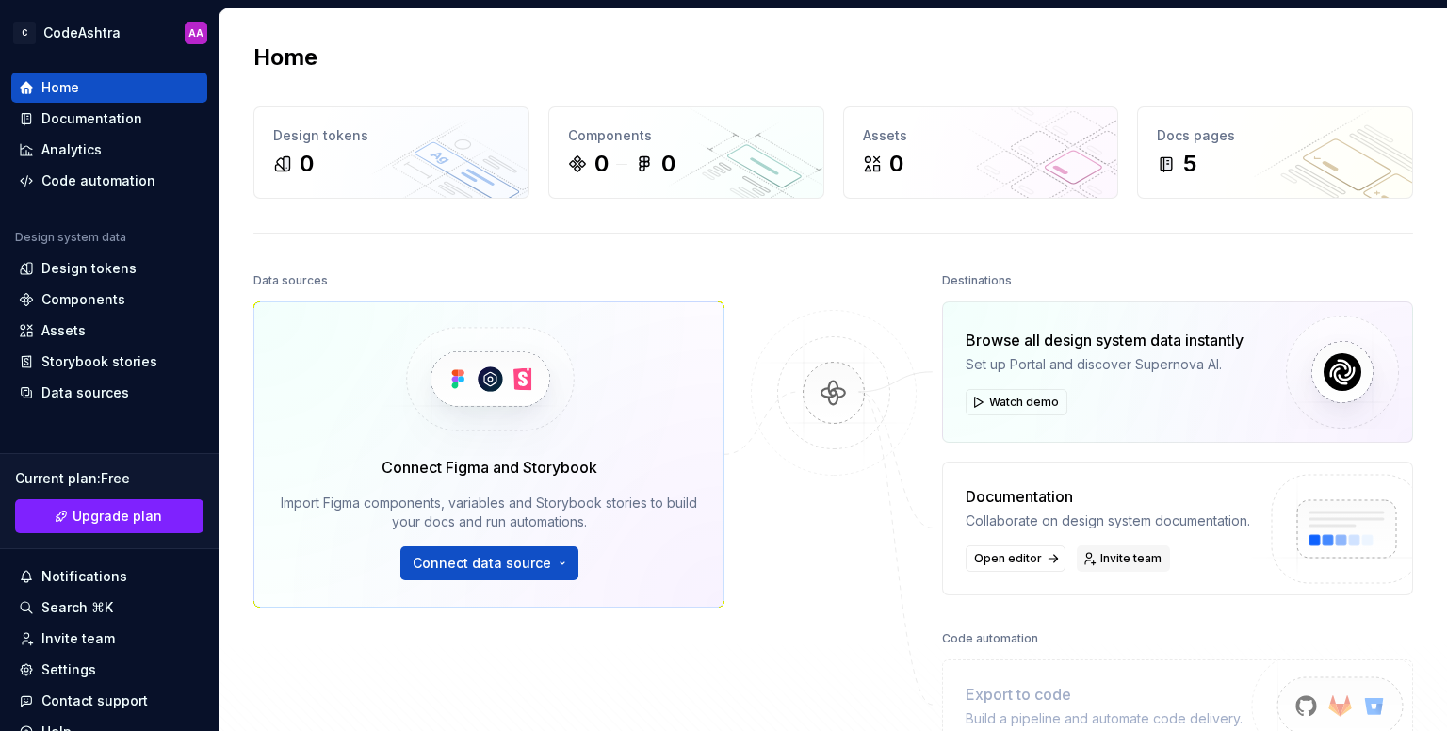
click at [1100, 555] on span "Invite team" at bounding box center [1130, 558] width 61 height 15
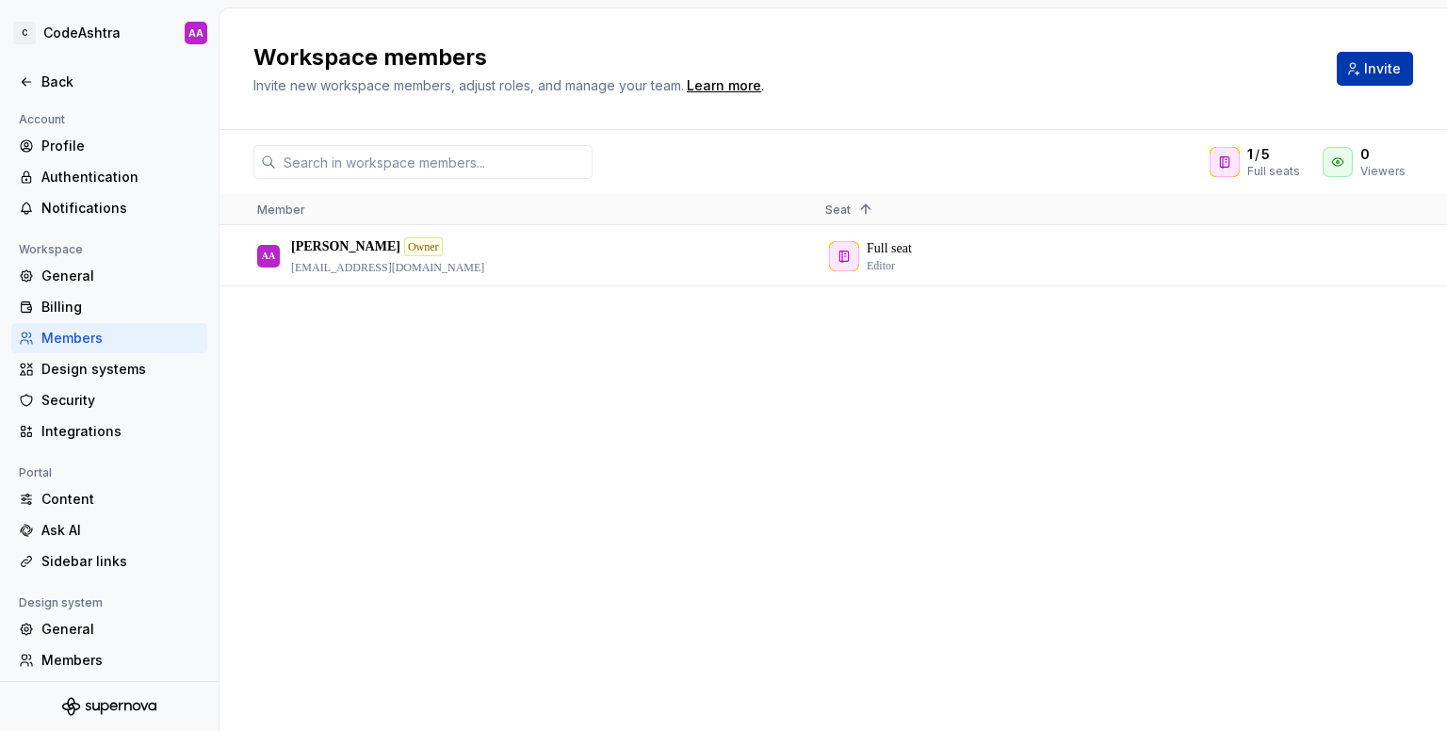
click at [1383, 79] on button "Invite" at bounding box center [1374, 69] width 76 height 34
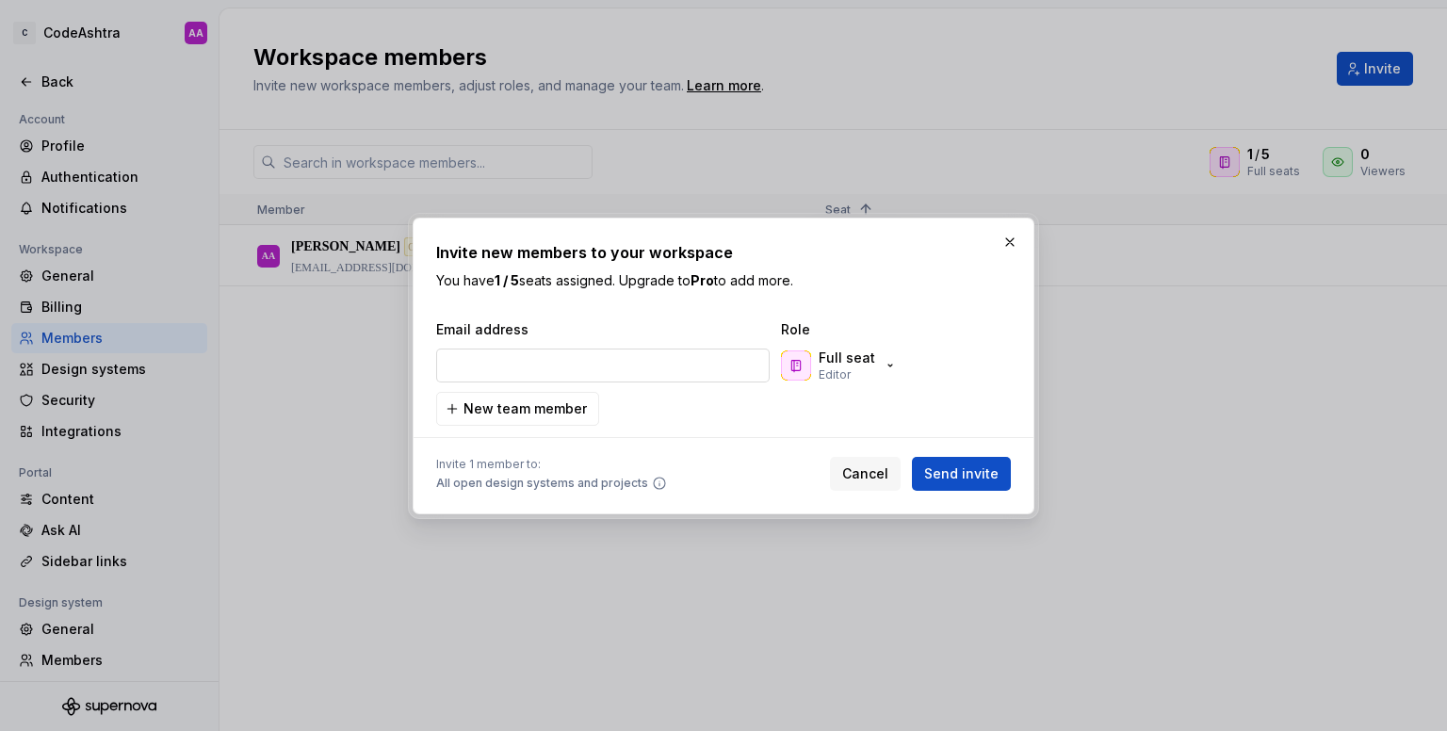
click at [663, 370] on input "email" at bounding box center [602, 365] width 333 height 34
click at [522, 358] on input "mayankchanrapal@gmail.com" at bounding box center [602, 365] width 333 height 34
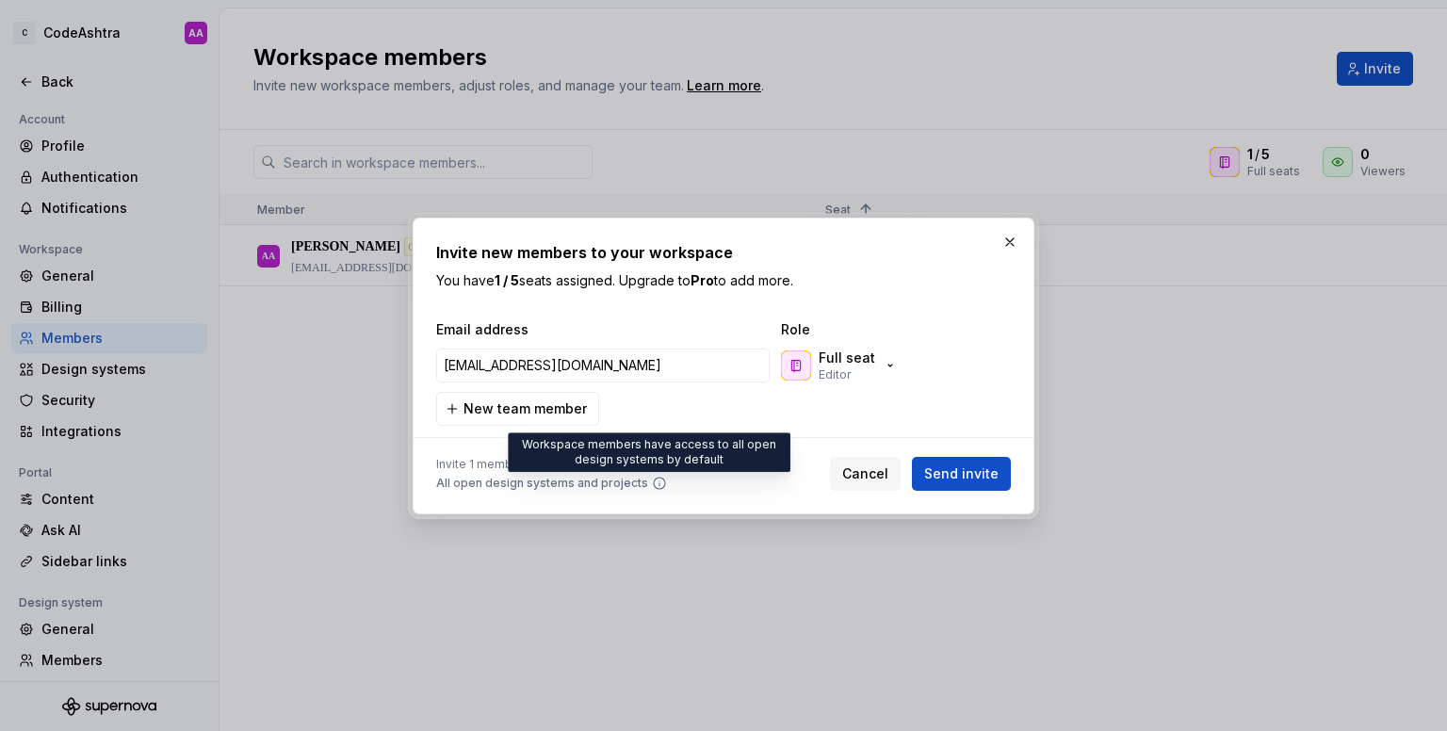
type input "mayankchandrapal@gmail.com"
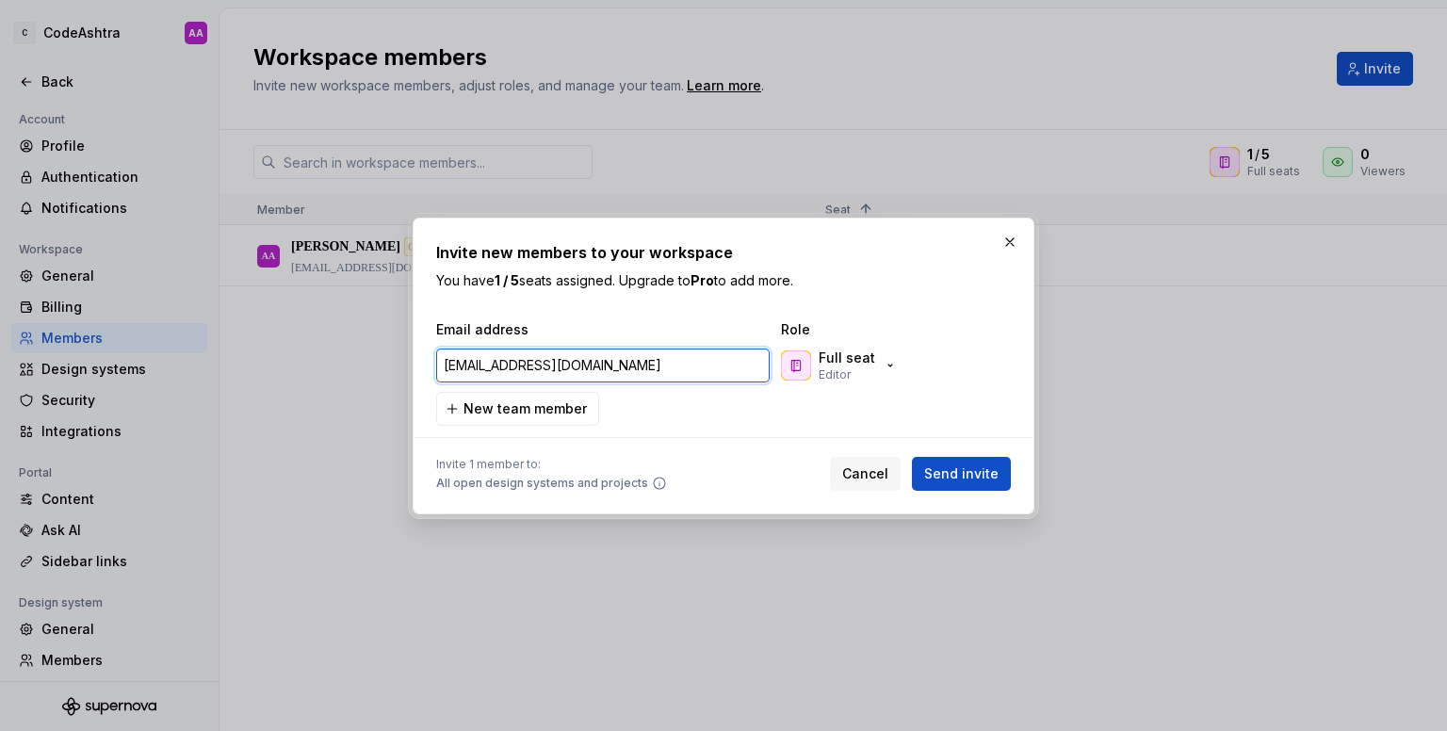
click at [687, 369] on input "mayankchandrapal@gmail.com" at bounding box center [602, 365] width 333 height 34
click at [944, 464] on span "Send invite" at bounding box center [961, 473] width 74 height 19
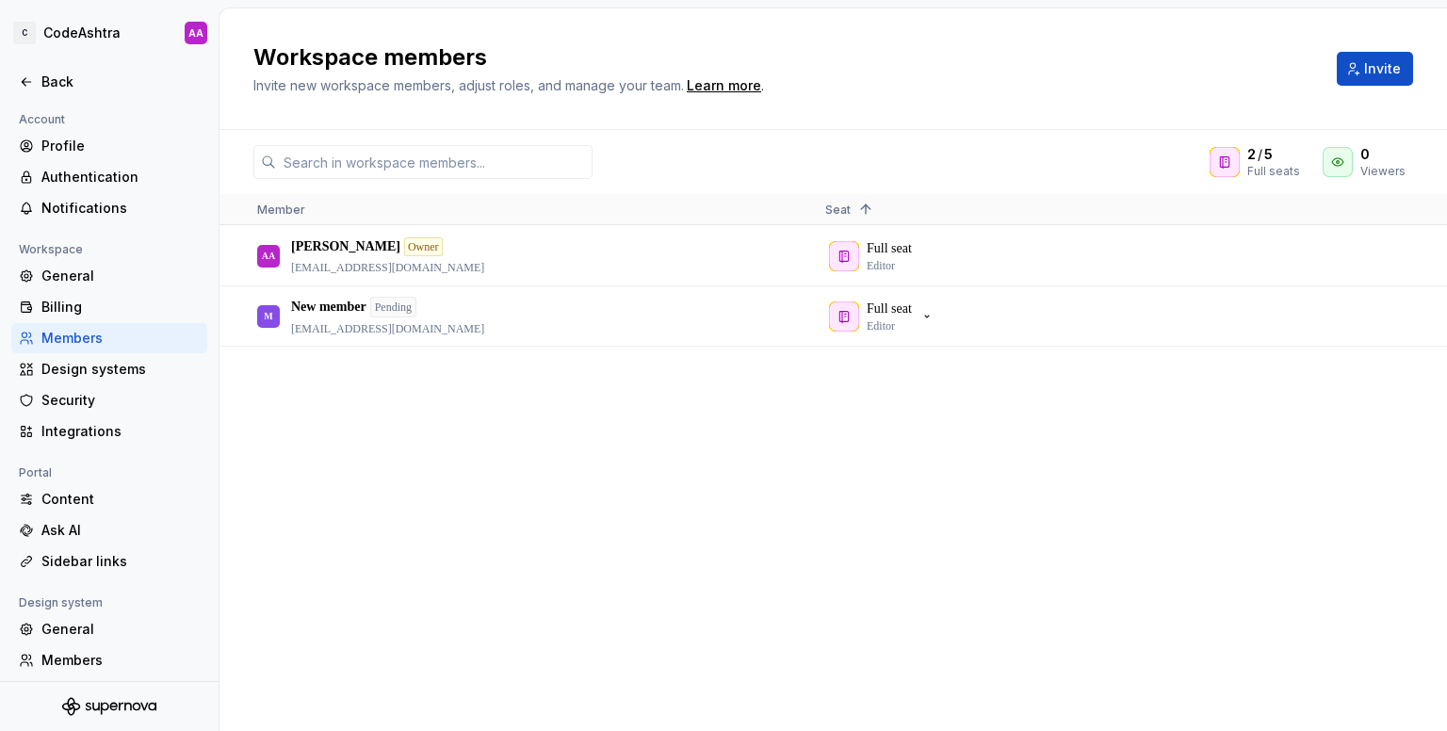
click at [865, 472] on div "AA Arjun Acharya Owner arjunacharya262@gmail.com Full seat Editor M New member …" at bounding box center [832, 478] width 1227 height 504
click at [41, 79] on div "Back" at bounding box center [120, 82] width 158 height 19
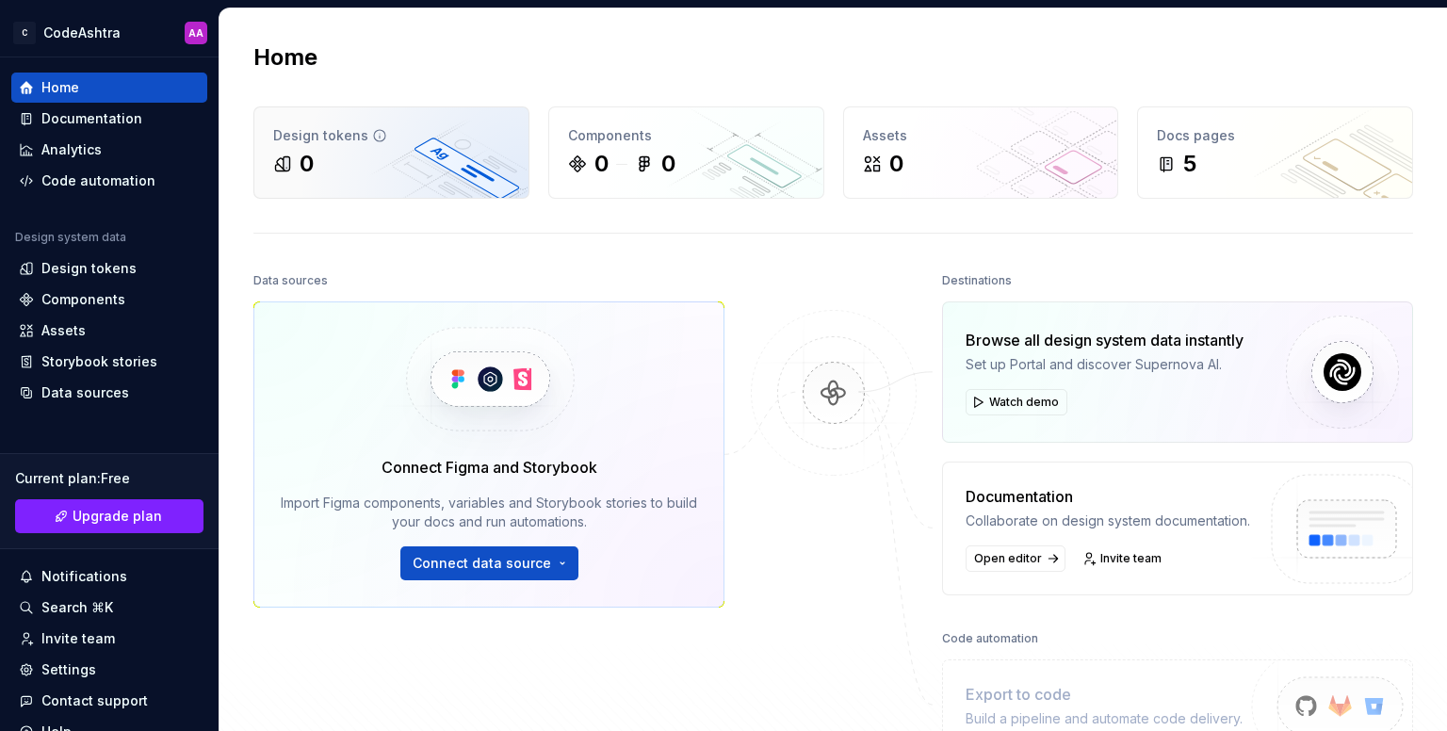
click at [440, 144] on div "Design tokens" at bounding box center [391, 135] width 236 height 19
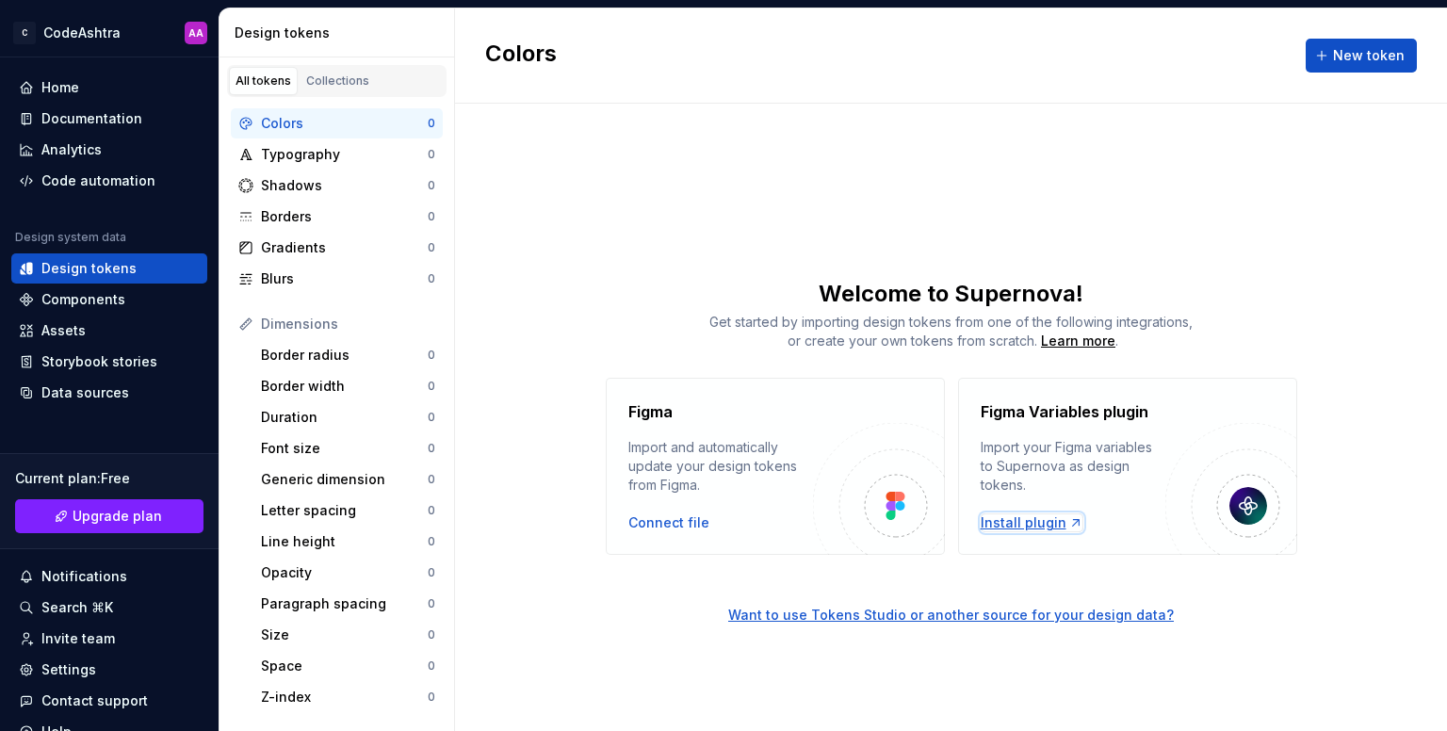
click at [1039, 524] on div "Install plugin" at bounding box center [1031, 522] width 103 height 19
click at [1047, 525] on div "Install plugin" at bounding box center [1031, 522] width 103 height 19
click at [1047, 521] on div "Install plugin" at bounding box center [1031, 522] width 103 height 19
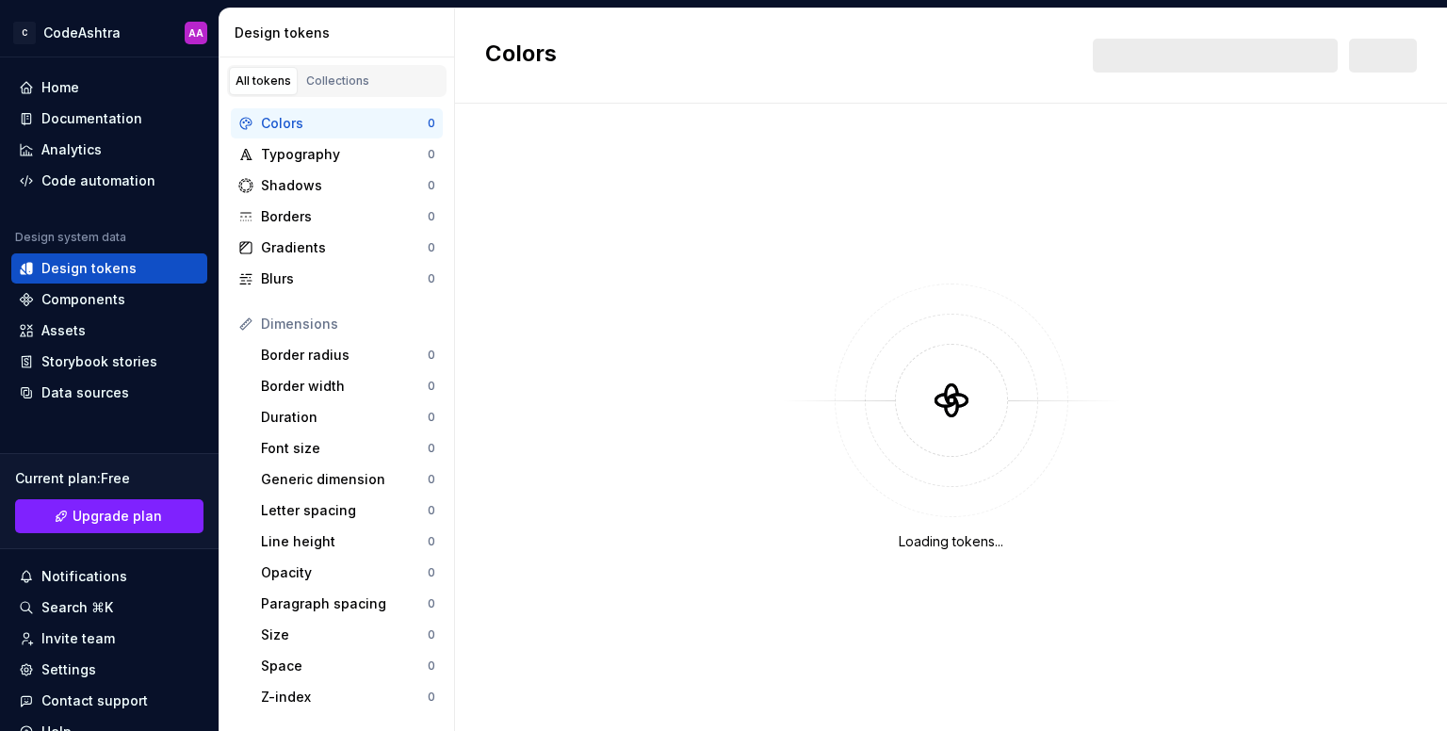
click at [1034, 219] on div "Loading tokens..." at bounding box center [951, 417] width 992 height 627
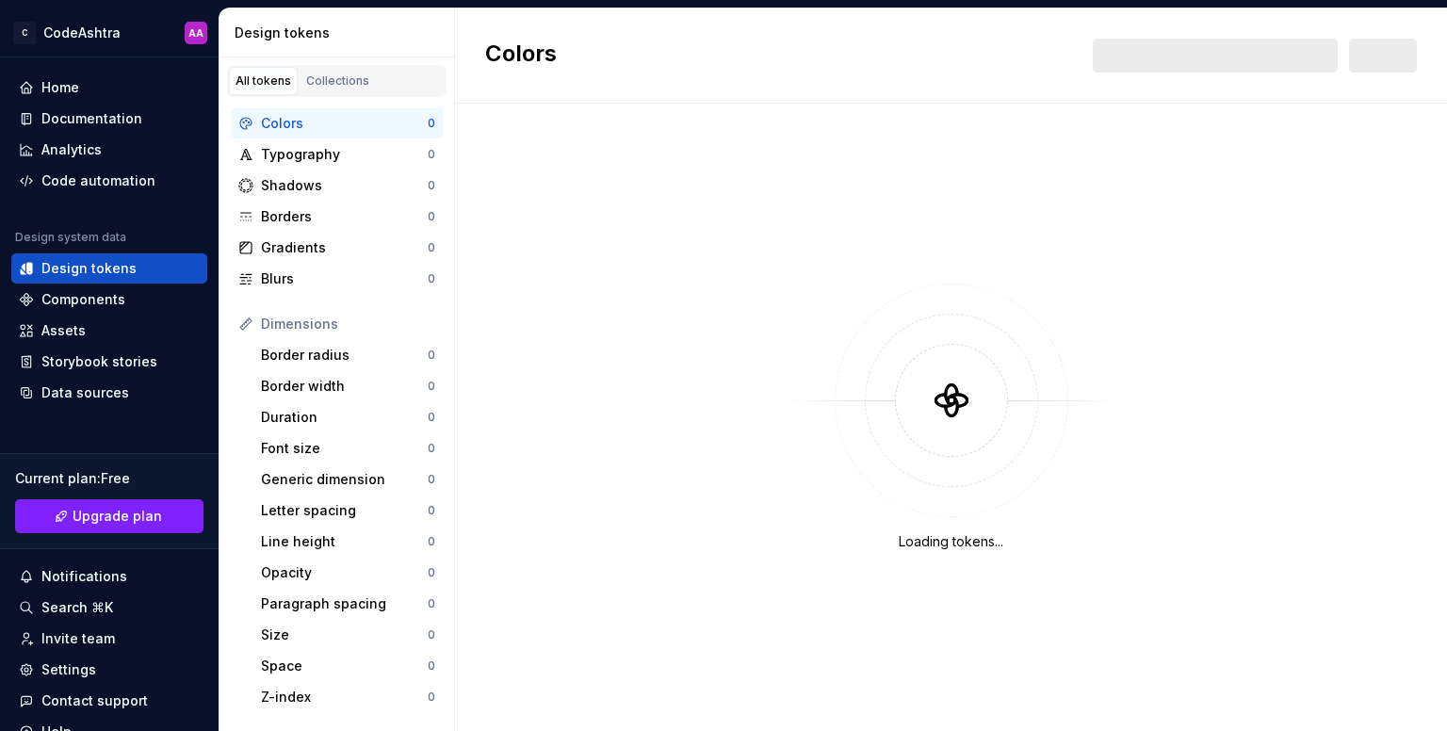
click at [1034, 219] on div "Loading tokens..." at bounding box center [951, 417] width 992 height 627
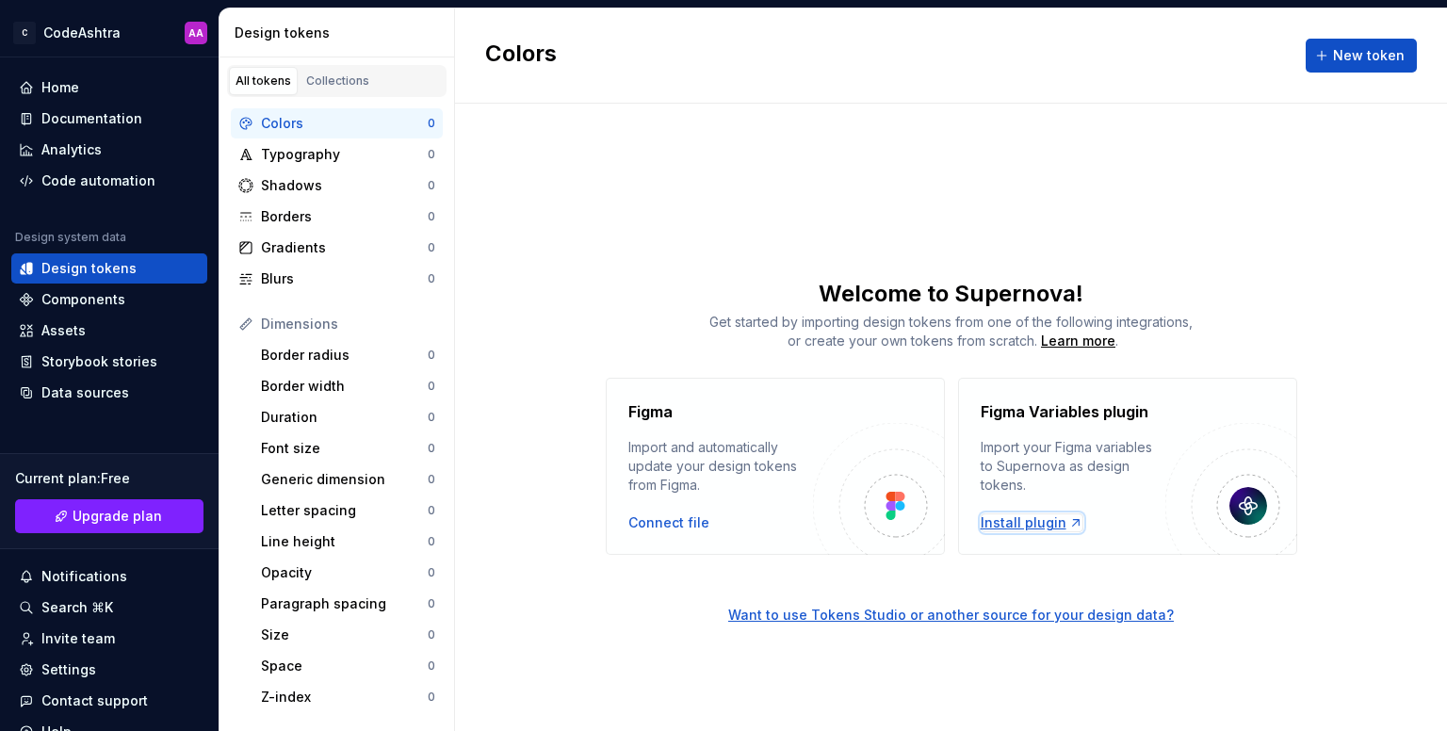
click at [1023, 522] on div "Install plugin" at bounding box center [1031, 522] width 103 height 19
click at [69, 86] on div "Home" at bounding box center [60, 87] width 38 height 19
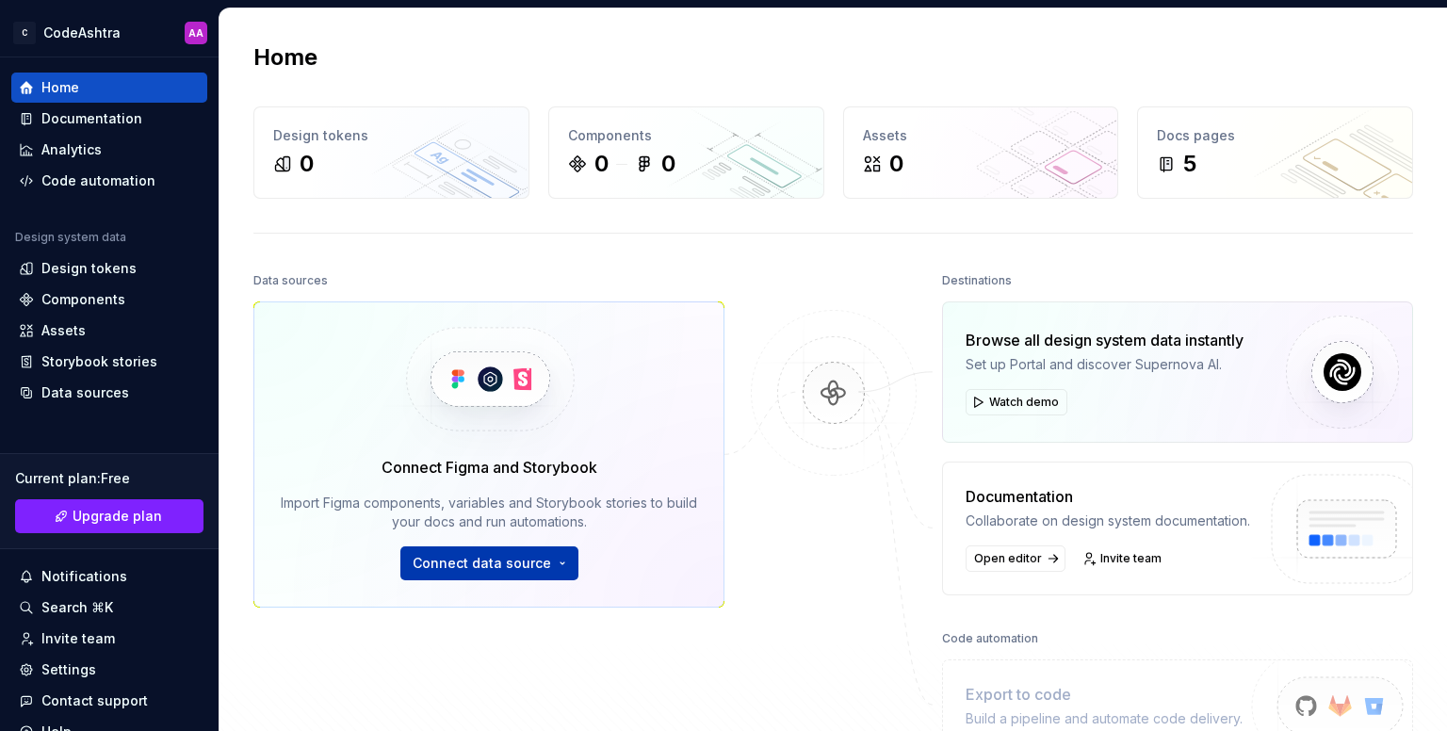
click at [554, 560] on button "Connect data source" at bounding box center [489, 563] width 178 height 34
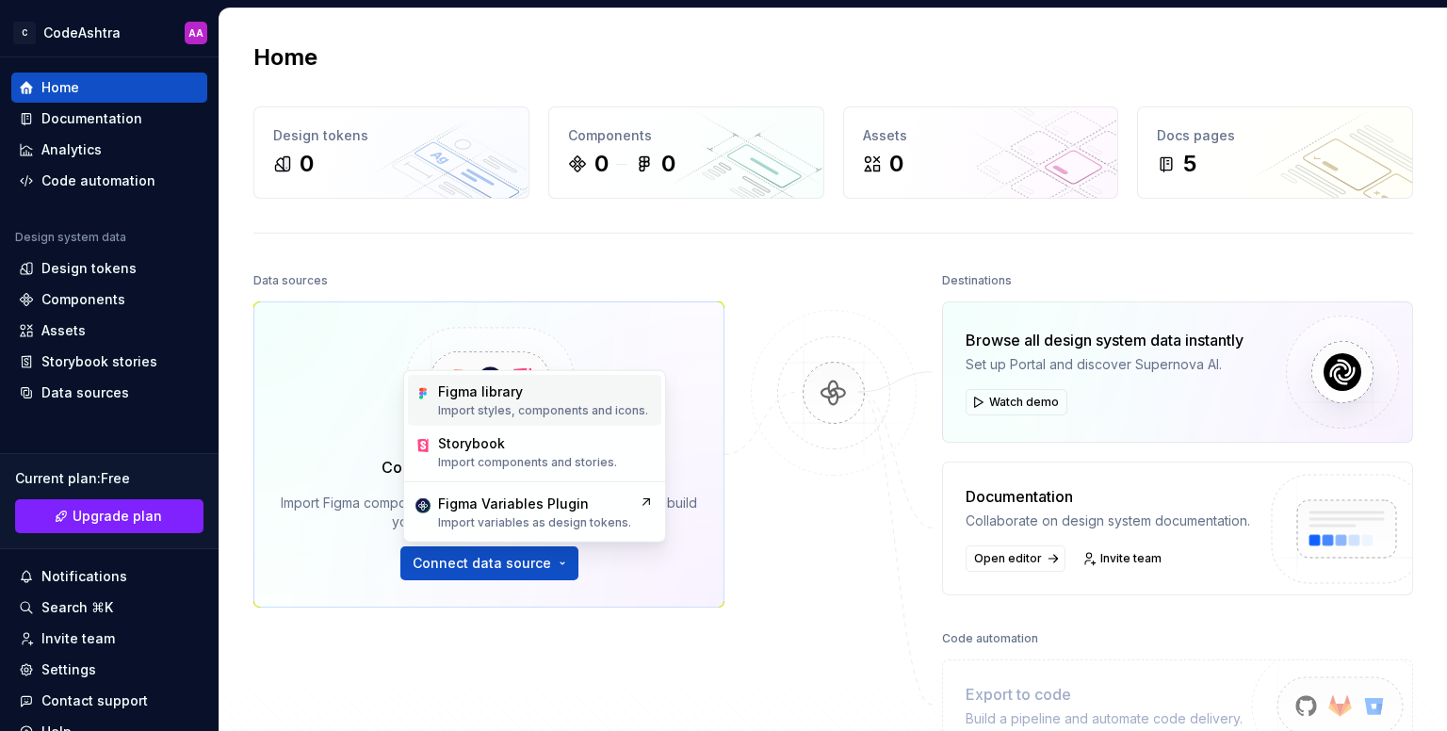
click at [546, 408] on p "Import styles, components and icons." at bounding box center [543, 410] width 210 height 15
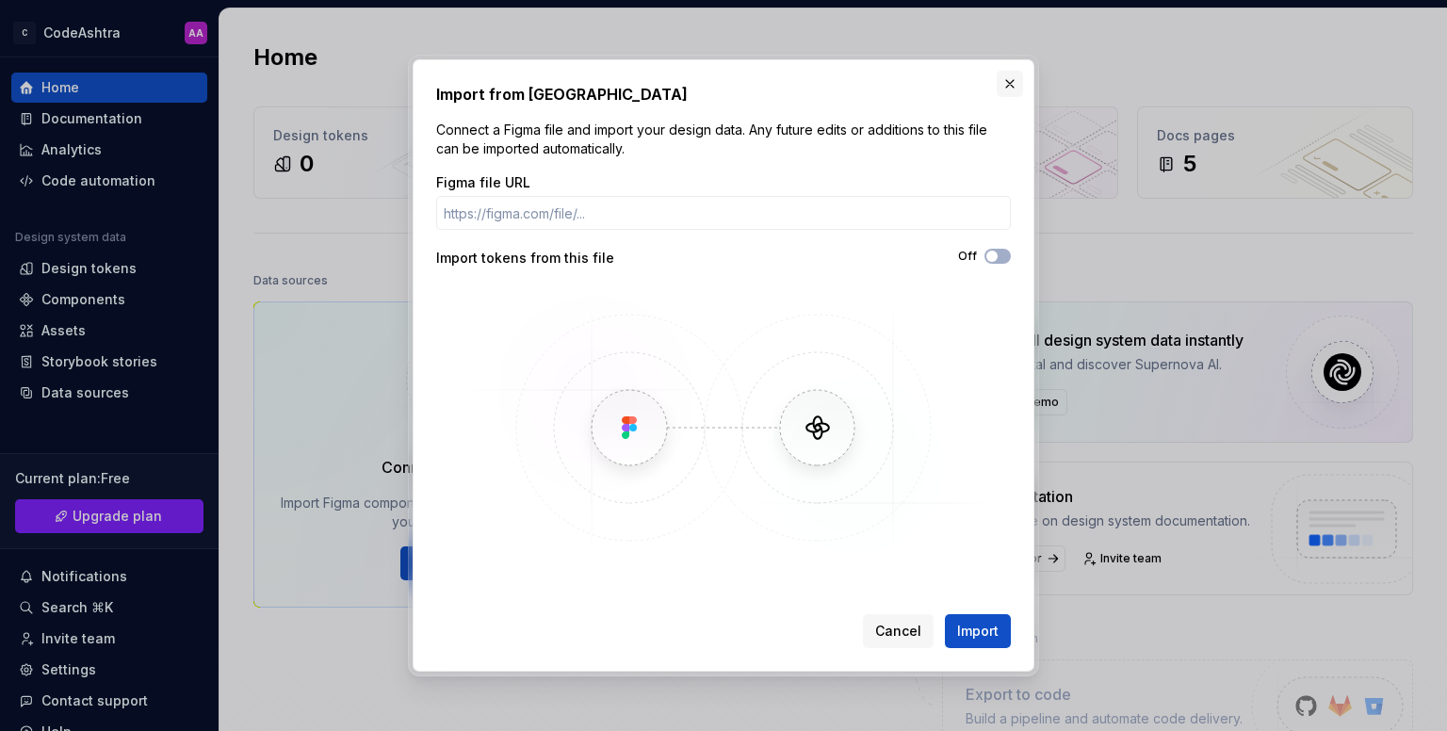
click at [996, 80] on button "button" at bounding box center [1009, 84] width 26 height 26
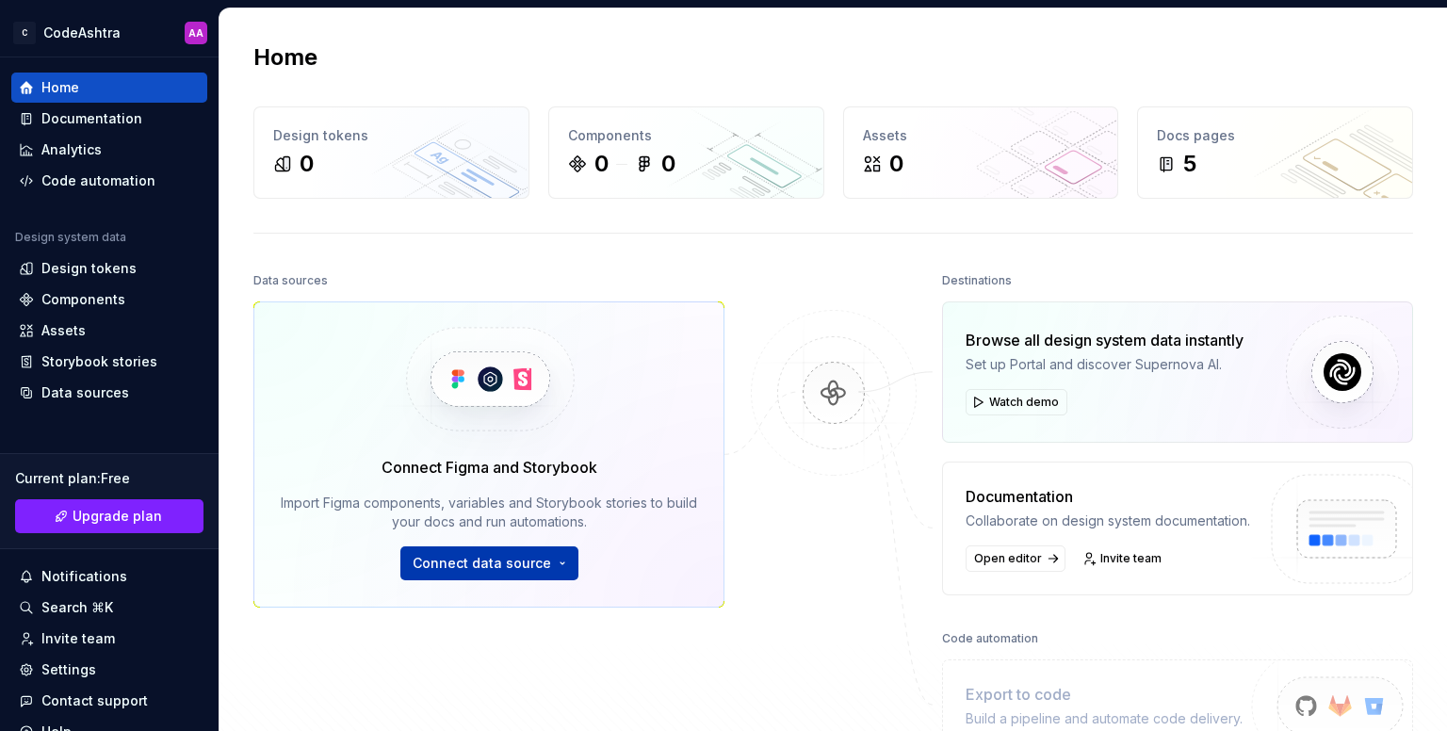
click at [514, 569] on span "Connect data source" at bounding box center [482, 563] width 138 height 19
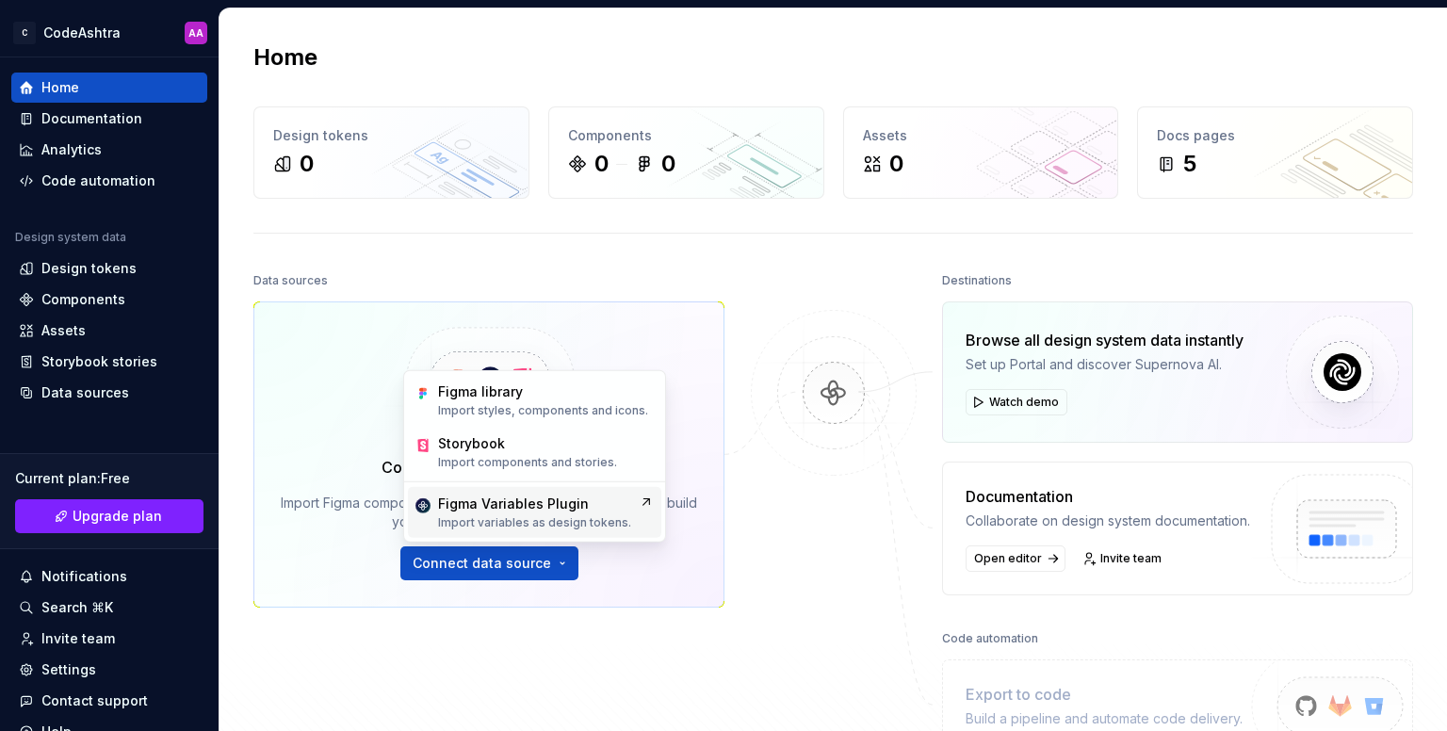
click at [591, 500] on div "Figma Variables Plugin" at bounding box center [534, 503] width 193 height 19
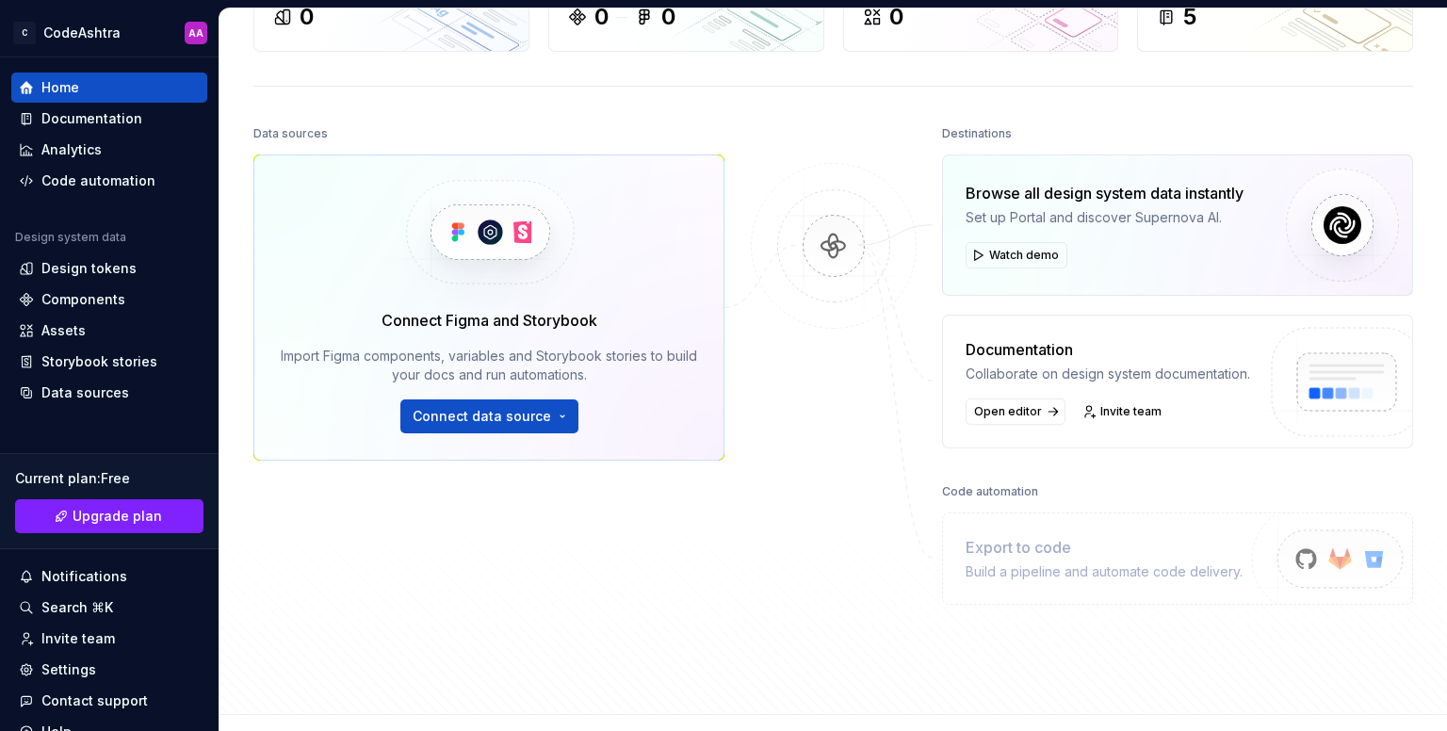
scroll to position [185, 0]
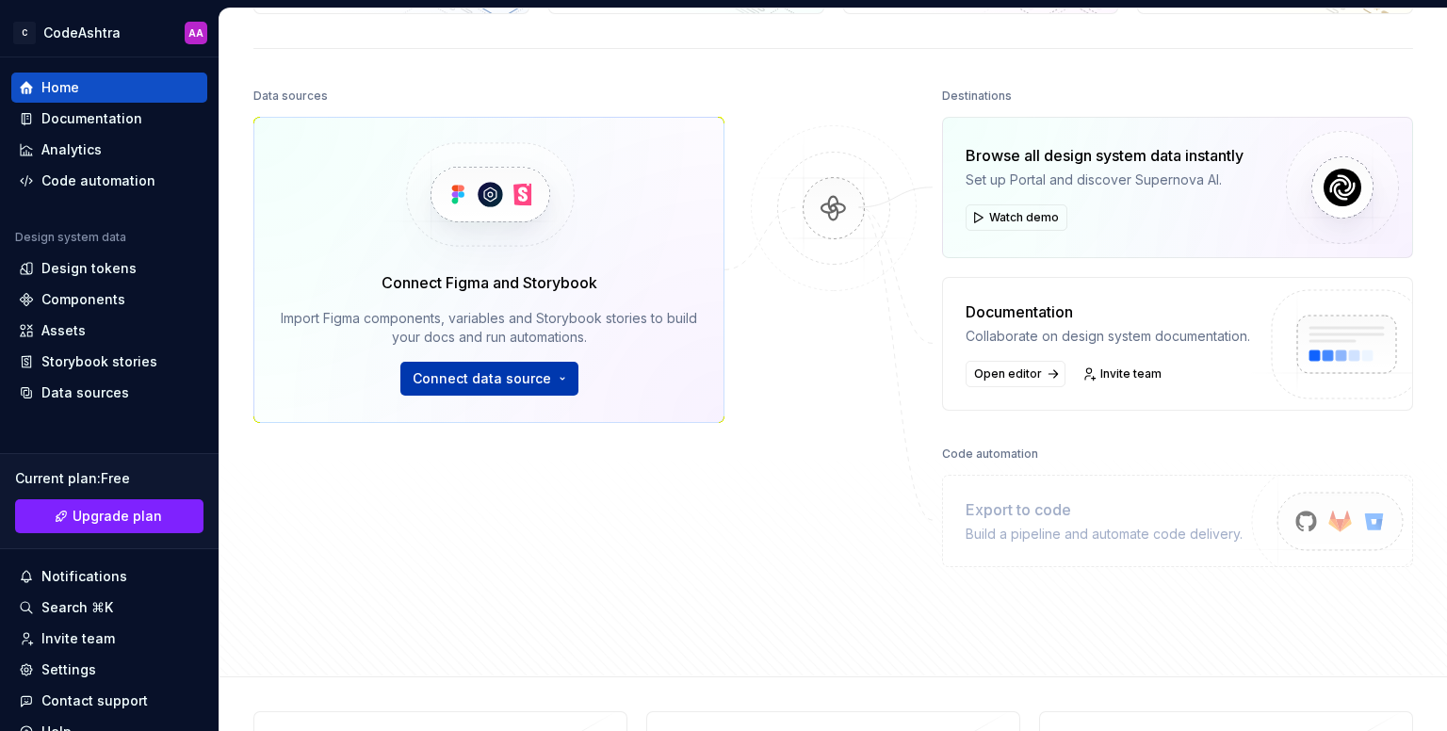
click at [543, 382] on span "Connect data source" at bounding box center [482, 378] width 138 height 19
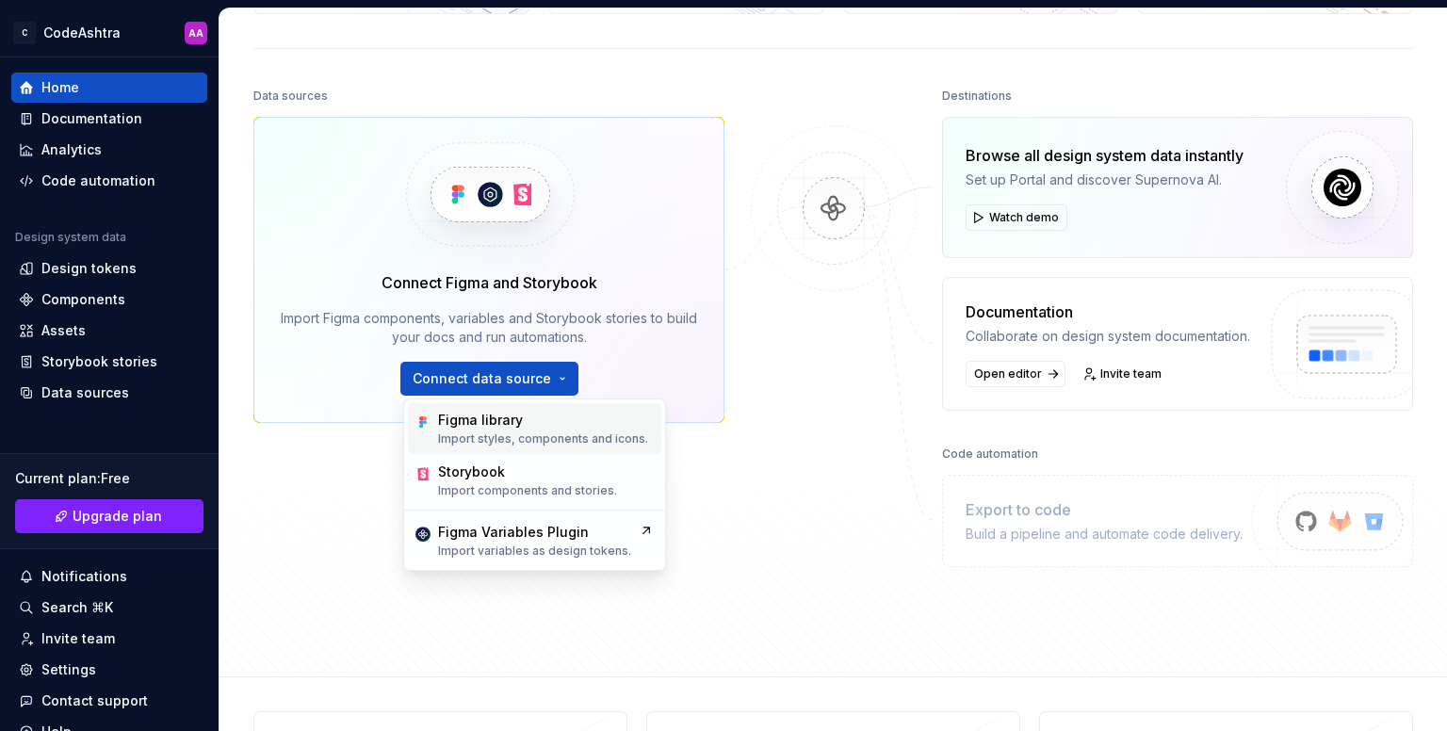
click at [615, 428] on div "Figma library" at bounding box center [543, 420] width 210 height 19
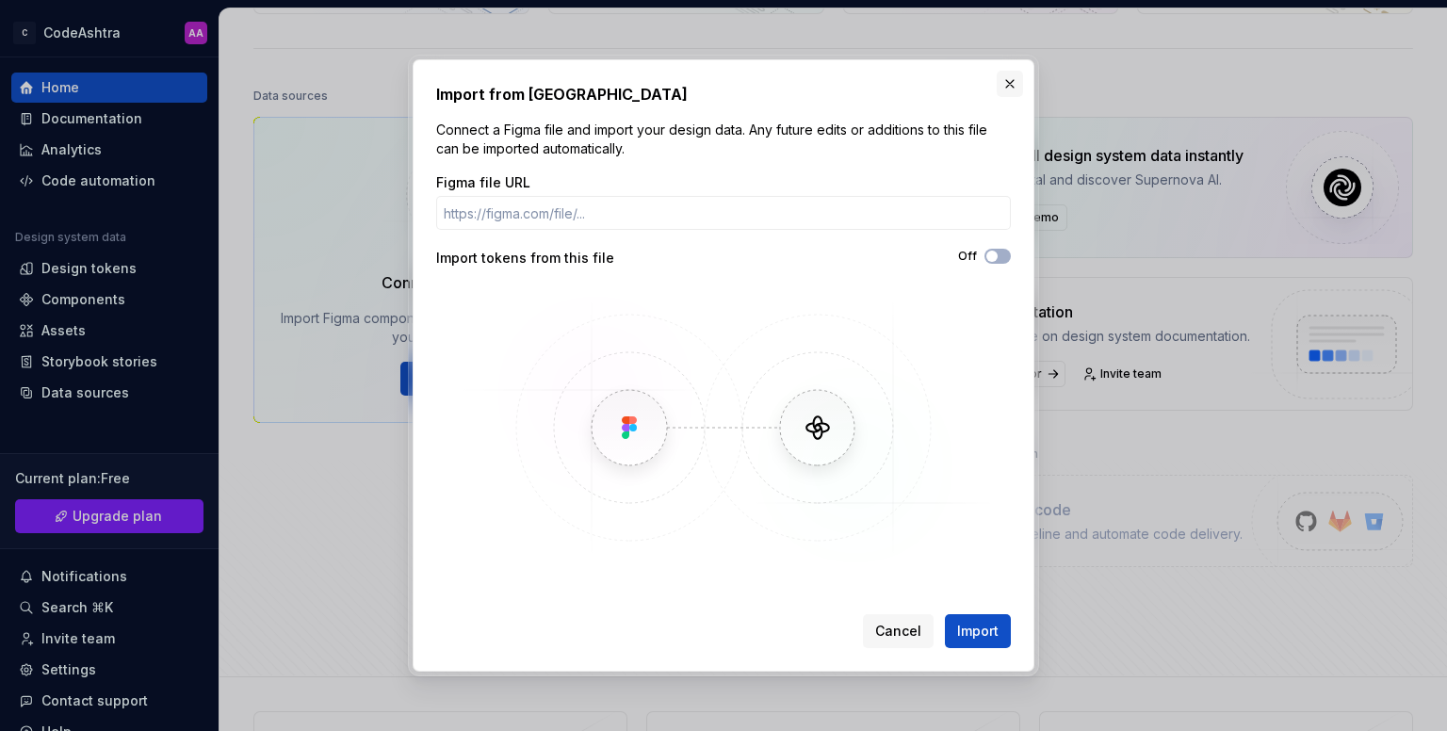
click at [1014, 91] on button "button" at bounding box center [1009, 84] width 26 height 26
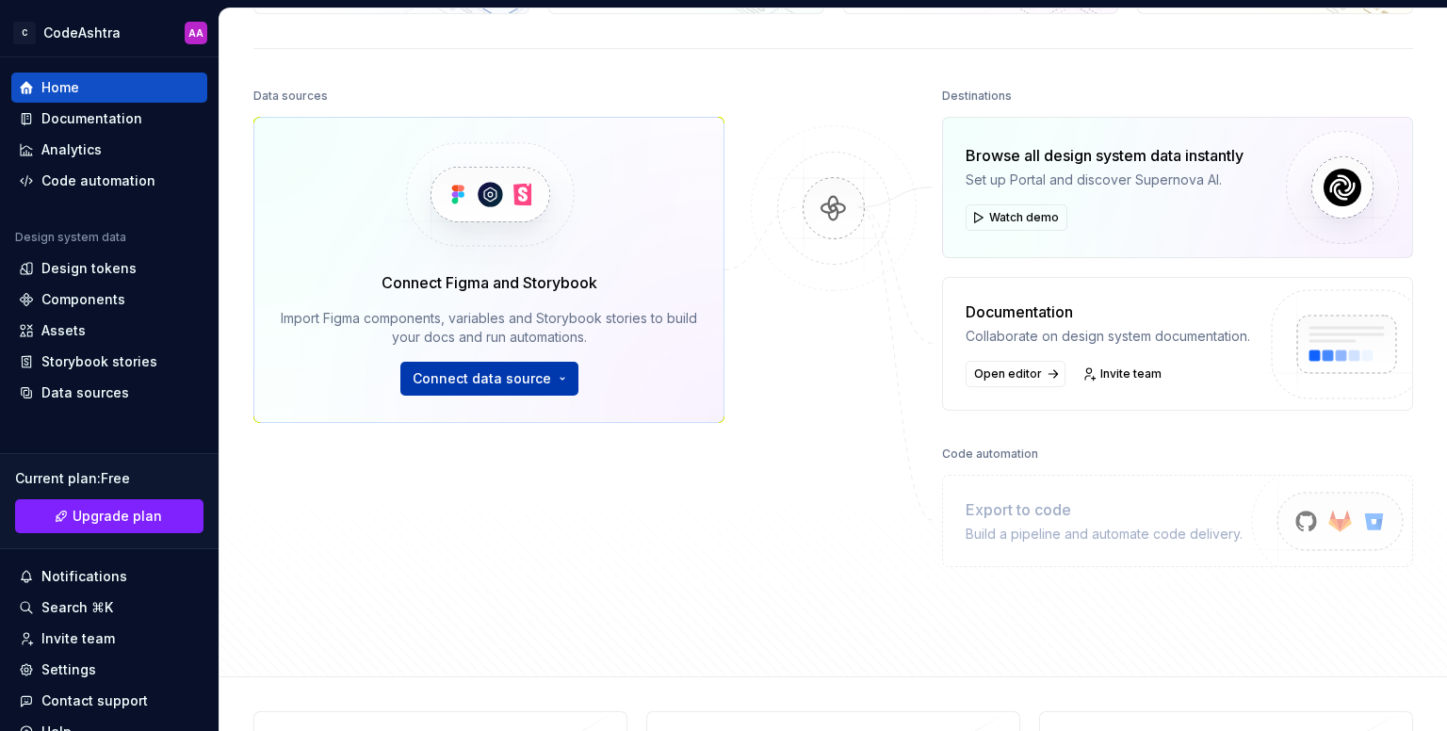
click at [553, 386] on button "Connect data source" at bounding box center [489, 379] width 178 height 34
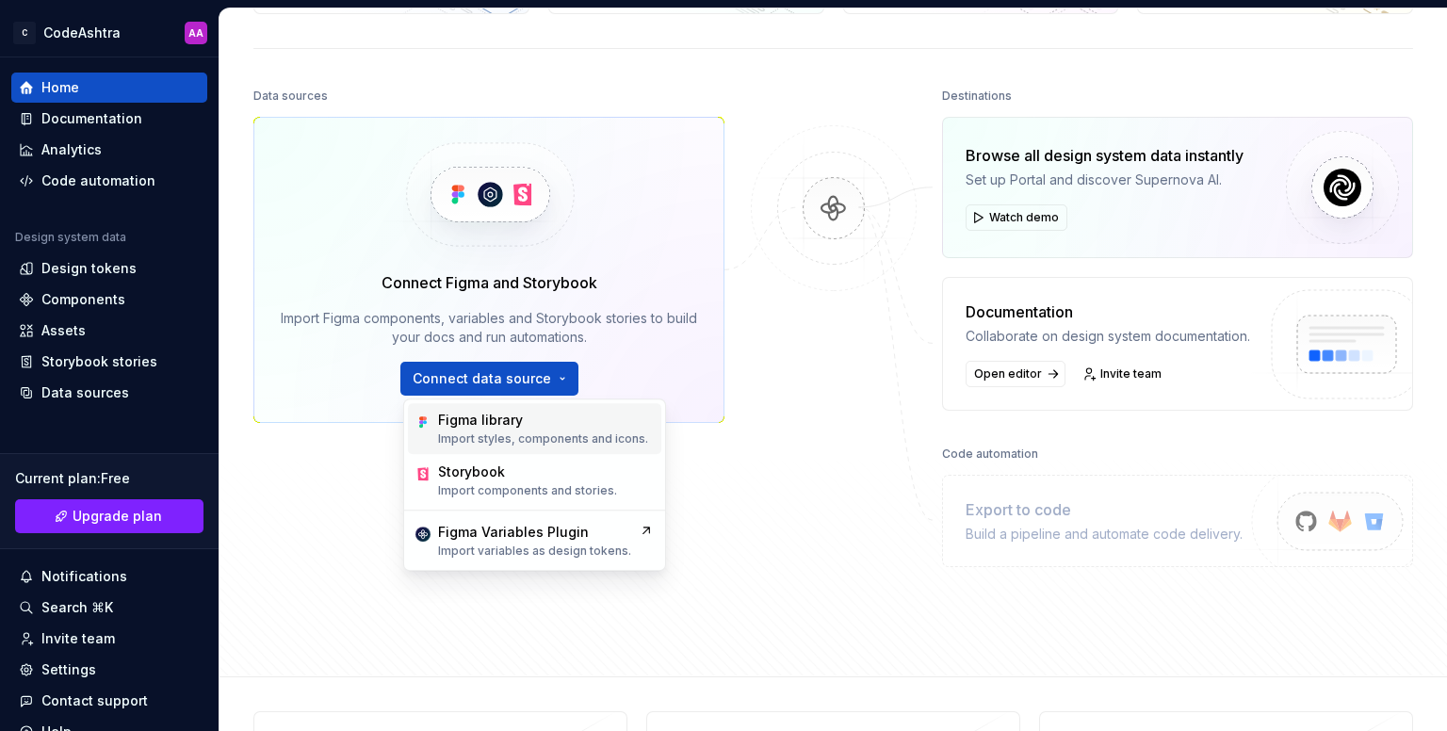
click at [559, 413] on div "Figma library" at bounding box center [543, 420] width 210 height 19
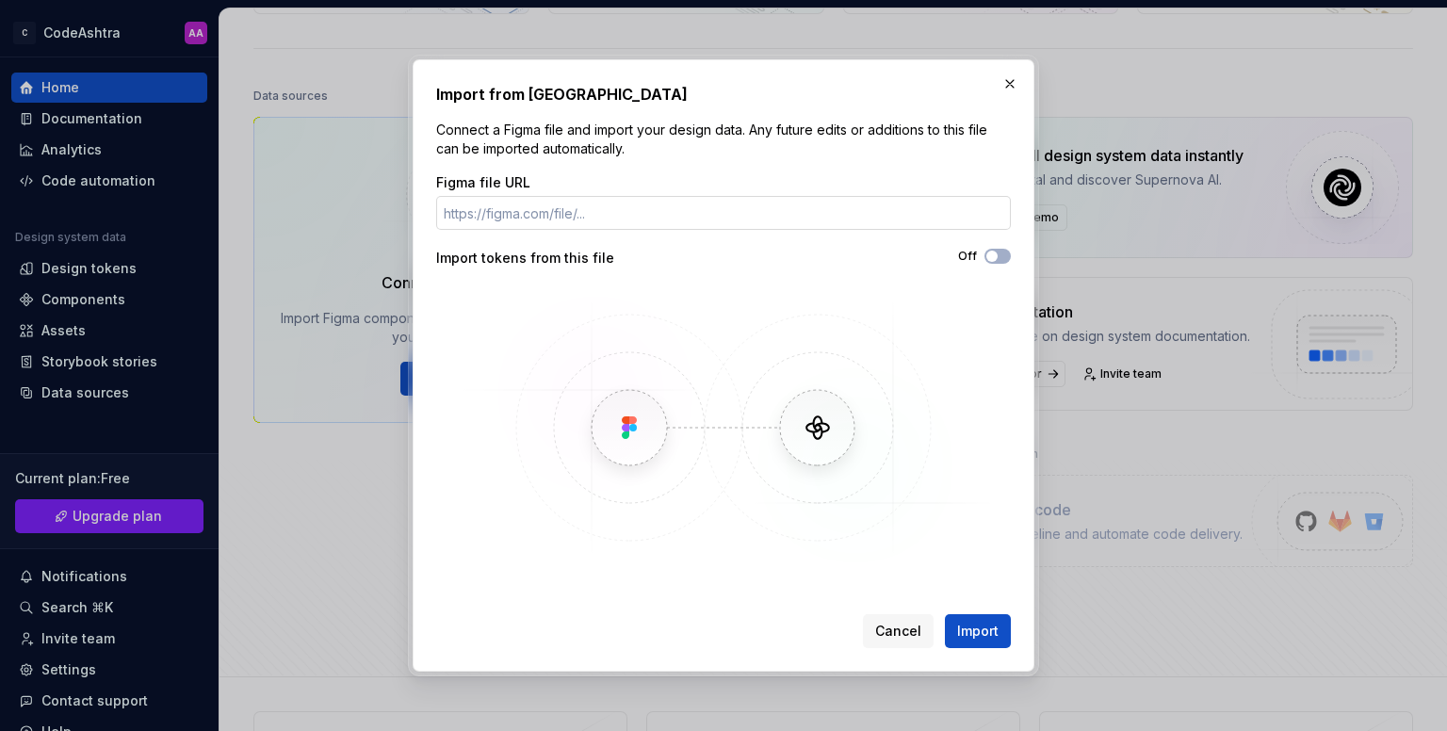
click at [691, 218] on input "Figma file URL" at bounding box center [723, 213] width 575 height 34
type input "[URL][DOMAIN_NAME]"
click at [972, 615] on button "Import" at bounding box center [978, 631] width 66 height 34
click at [984, 638] on span "Import" at bounding box center [977, 631] width 41 height 19
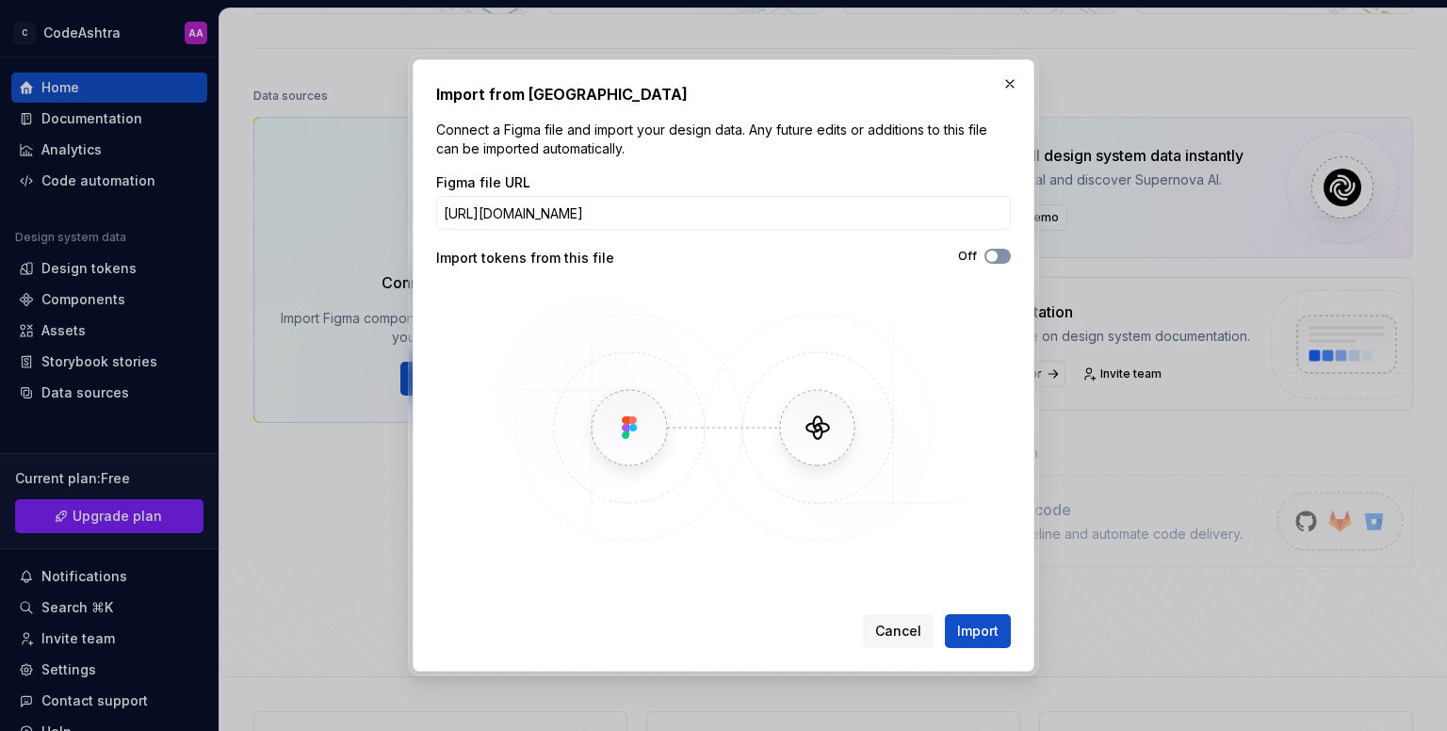
click at [998, 257] on icon "button" at bounding box center [991, 256] width 15 height 11
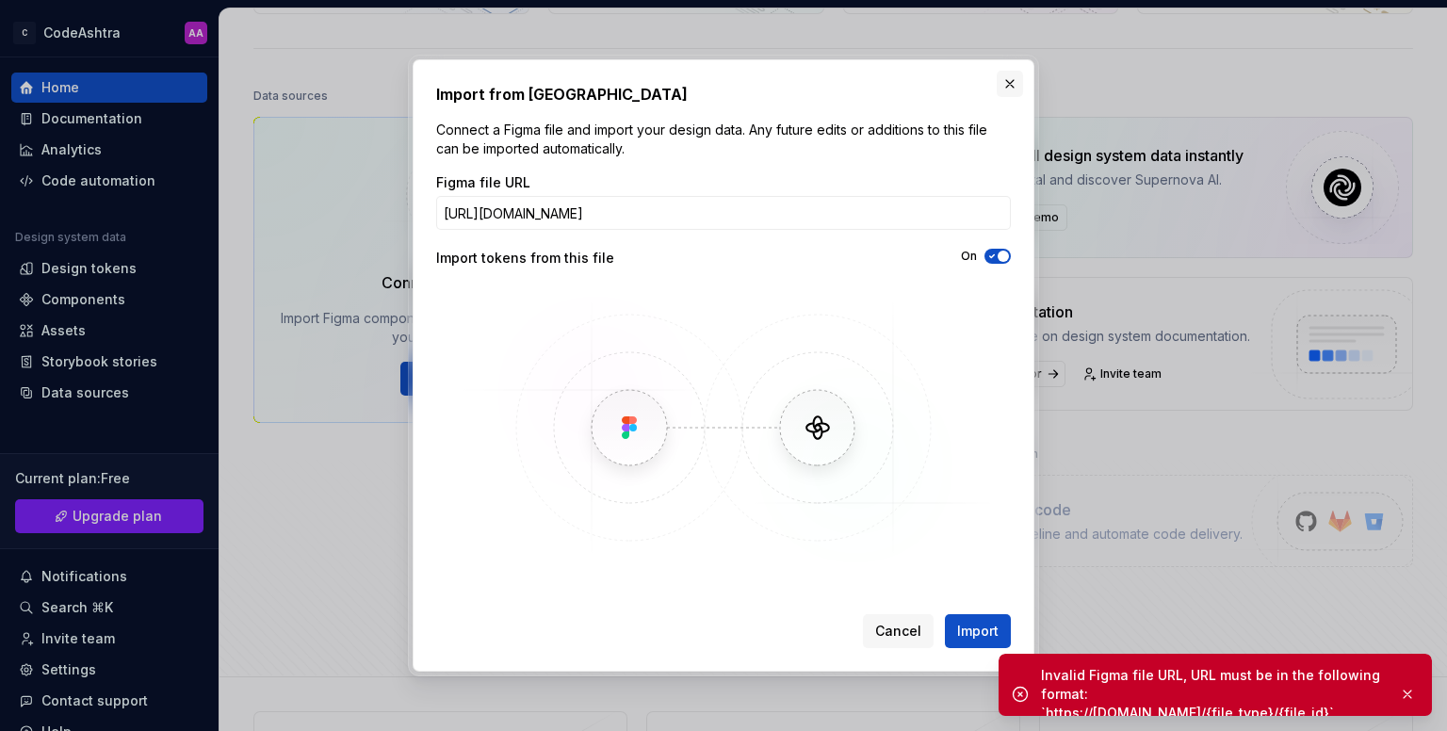
click at [1002, 87] on button "button" at bounding box center [1009, 84] width 26 height 26
